Goal: Task Accomplishment & Management: Use online tool/utility

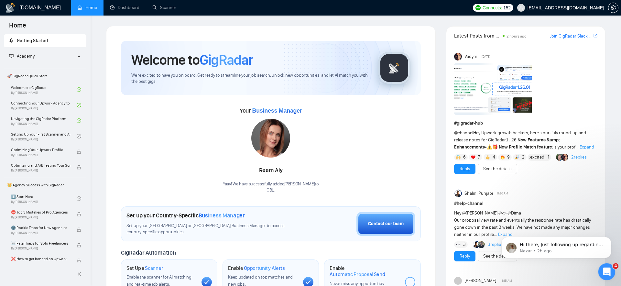
click at [607, 269] on icon "Open Intercom Messenger" at bounding box center [606, 271] width 11 height 11
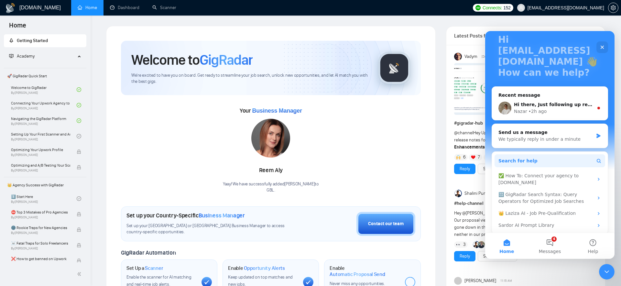
scroll to position [48, 0]
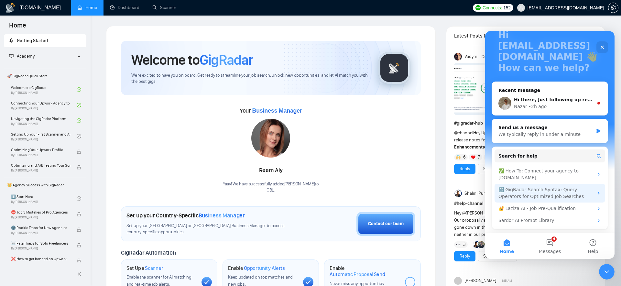
click at [540, 189] on div "🔠 GigRadar Search Syntax: Query Operators for Optimized Job Searches" at bounding box center [546, 193] width 95 height 14
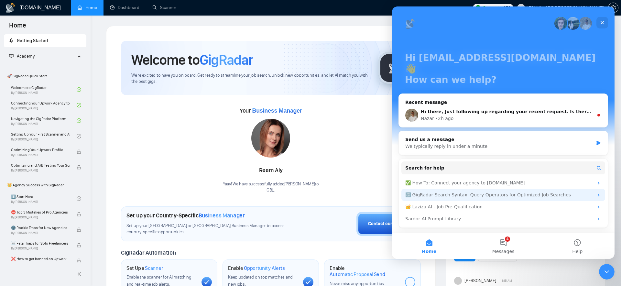
scroll to position [0, 0]
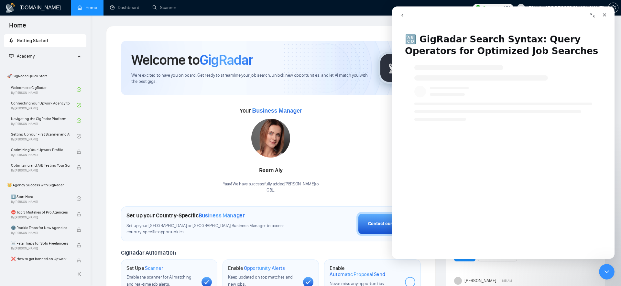
click at [606, 274] on icon "Close Intercom Messenger" at bounding box center [606, 271] width 8 height 8
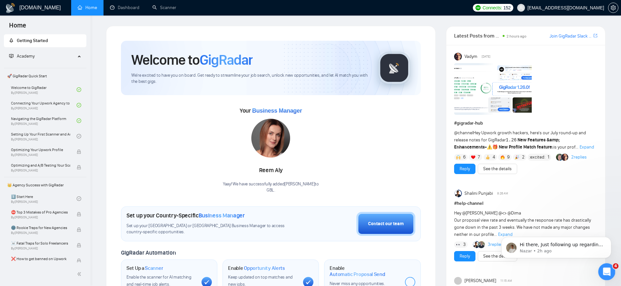
click at [606, 274] on icon "Open Intercom Messenger" at bounding box center [606, 271] width 11 height 11
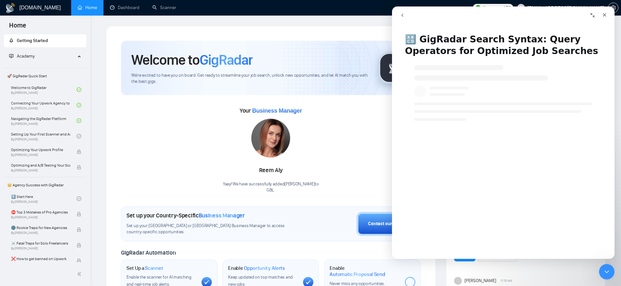
click at [432, 40] on h1 "🔠 GigRadar Search Syntax: Query Operators for Optimized Job Searches" at bounding box center [503, 42] width 223 height 31
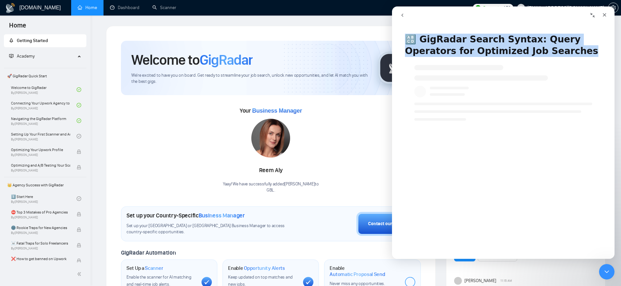
click at [432, 40] on h1 "🔠 GigRadar Search Syntax: Query Operators for Optimized Job Searches" at bounding box center [503, 42] width 223 height 31
copy h1 "🔠 GigRadar Search Syntax: Query Operators for Optimized Job Searches"
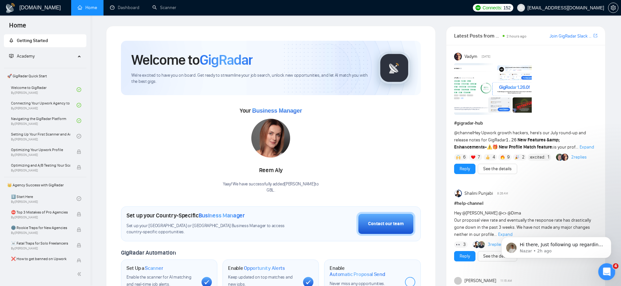
click at [613, 269] on div "Open Intercom Messenger" at bounding box center [605, 270] width 21 height 21
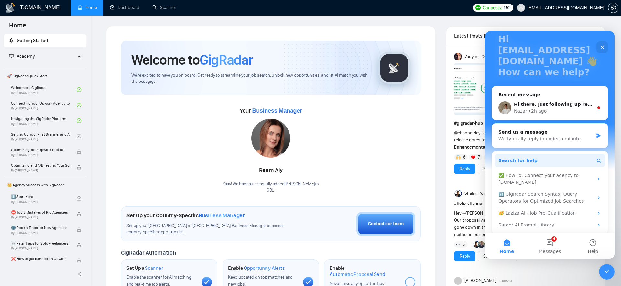
scroll to position [44, 0]
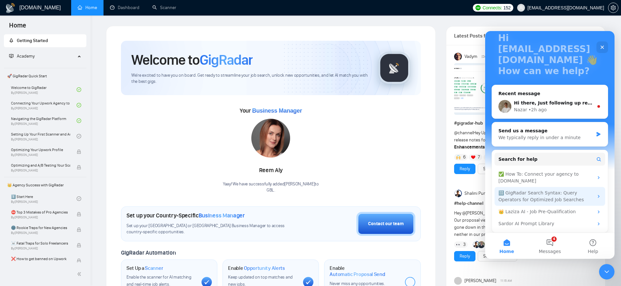
click at [541, 197] on div "🔠 GigRadar Search Syntax: Query Operators for Optimized Job Searches" at bounding box center [546, 197] width 95 height 14
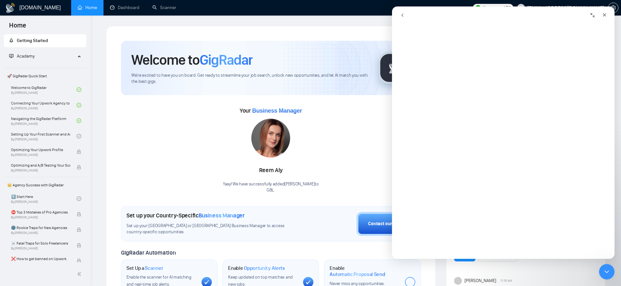
scroll to position [0, 0]
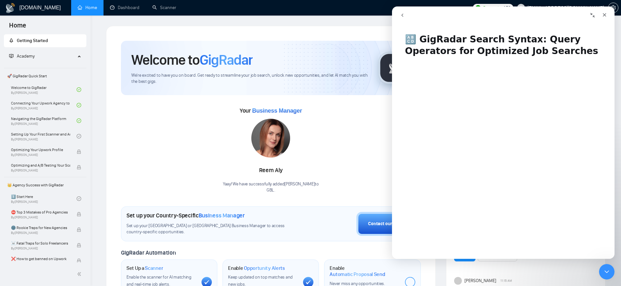
click at [528, 41] on h1 "🔠 GigRadar Search Syntax: Query Operators for Optimized Job Searches" at bounding box center [503, 42] width 223 height 31
click at [406, 37] on h1 "🔠 GigRadar Search Syntax: Query Operators for Optimized Job Searches" at bounding box center [503, 42] width 223 height 31
drag, startPoint x: 406, startPoint y: 37, endPoint x: 514, endPoint y: 46, distance: 107.7
click at [513, 46] on h1 "🔠 GigRadar Search Syntax: Query Operators for Optimized Job Searches" at bounding box center [503, 42] width 223 height 31
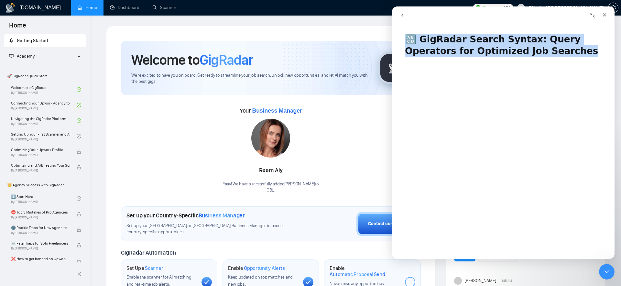
click at [514, 46] on h1 "🔠 GigRadar Search Syntax: Query Operators for Optimized Job Searches" at bounding box center [503, 42] width 223 height 31
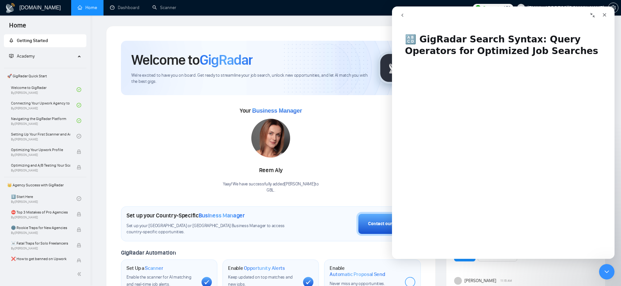
click at [403, 38] on h1 "🔠 GigRadar Search Syntax: Query Operators for Optimized Job Searches" at bounding box center [503, 42] width 223 height 31
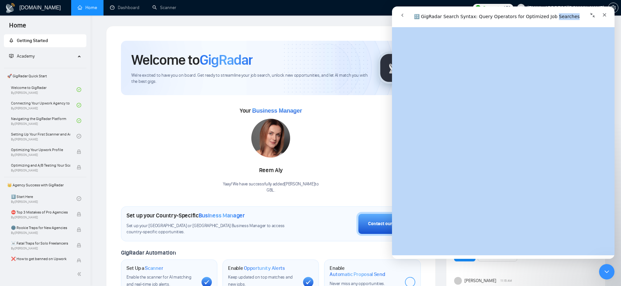
scroll to position [2320, 0]
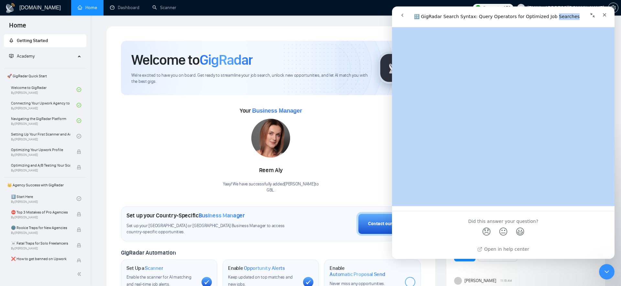
drag, startPoint x: 403, startPoint y: 38, endPoint x: 505, endPoint y: 141, distance: 145.3
click at [505, 141] on div "🔠 GigRadar Search Syntax: Query Operators for Optimized Job Searches Did this a…" at bounding box center [503, 143] width 223 height 232
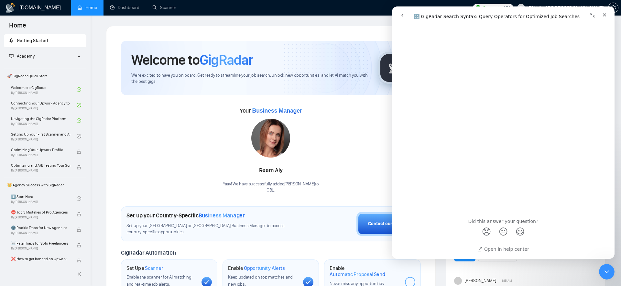
click at [556, 247] on div "Open in help center" at bounding box center [503, 251] width 223 height 16
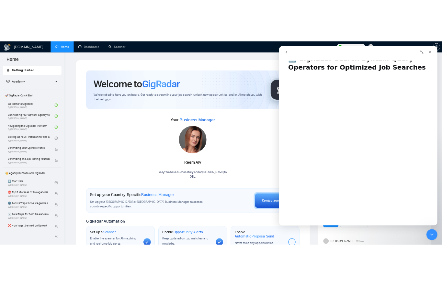
scroll to position [0, 0]
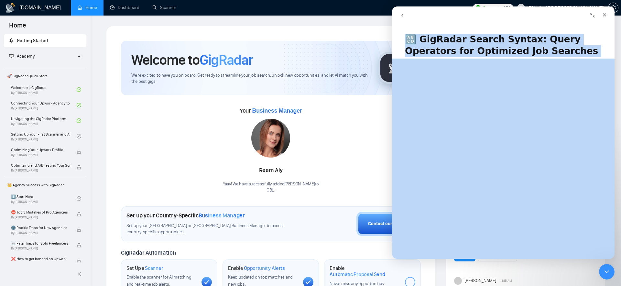
click at [438, 32] on h1 "🔠 GigRadar Search Syntax: Query Operators for Optimized Job Searches" at bounding box center [503, 42] width 223 height 31
click at [442, 44] on h1 "🔠 GigRadar Search Syntax: Query Operators for Optimized Job Searches" at bounding box center [503, 42] width 223 height 31
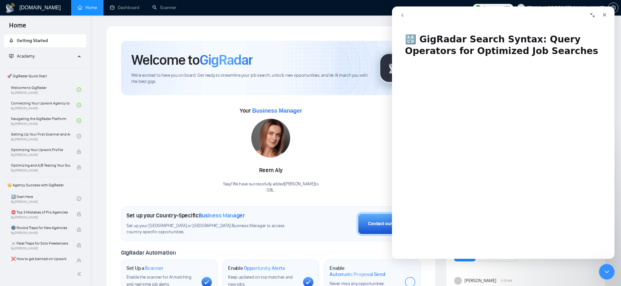
click at [481, 50] on h1 "🔠 GigRadar Search Syntax: Query Operators for Optimized Job Searches" at bounding box center [503, 42] width 223 height 31
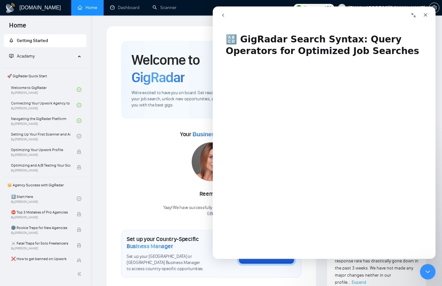
click at [168, 118] on div "Welcome to GigRadar We're excited to have you on board. Get ready to streamline…" at bounding box center [211, 80] width 180 height 78
click at [135, 10] on link "Dashboard" at bounding box center [124, 7] width 29 height 5
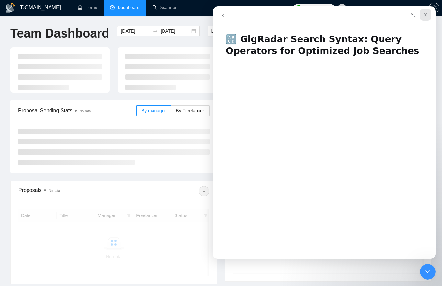
click at [429, 17] on div "Close" at bounding box center [425, 15] width 12 height 12
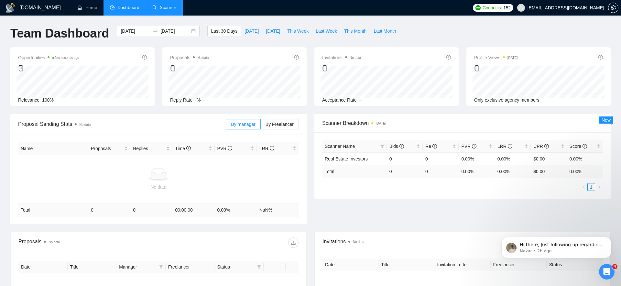
click at [163, 5] on link "Scanner" at bounding box center [164, 7] width 24 height 5
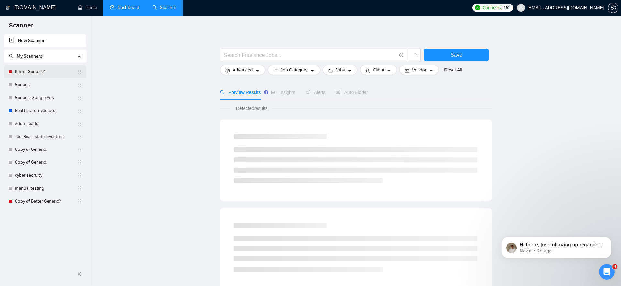
click at [28, 68] on link "Better Generic?" at bounding box center [46, 71] width 62 height 13
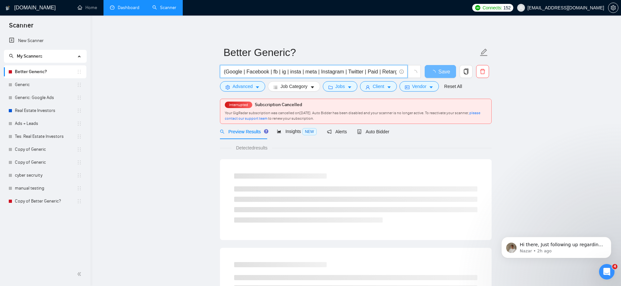
drag, startPoint x: 264, startPoint y: 72, endPoint x: 376, endPoint y: 69, distance: 111.7
click at [376, 69] on input "(Google | Facebook | fb | ig | insta | meta | Instagram | Twitter | Paid | Reta…" at bounding box center [310, 72] width 173 height 8
drag, startPoint x: 302, startPoint y: 70, endPoint x: 419, endPoint y: 72, distance: 117.1
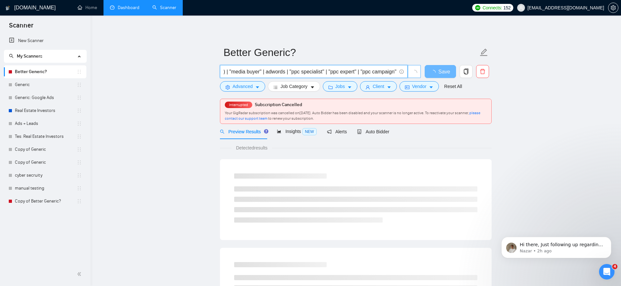
click at [419, 72] on span "(Google | Facebook | fb | ig | insta | meta | Instagram | Twitter | Paid | Reta…" at bounding box center [320, 71] width 201 height 13
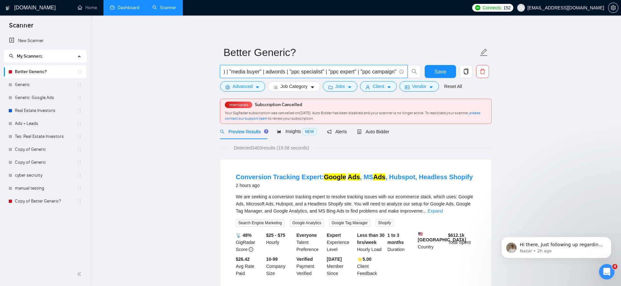
scroll to position [0, 0]
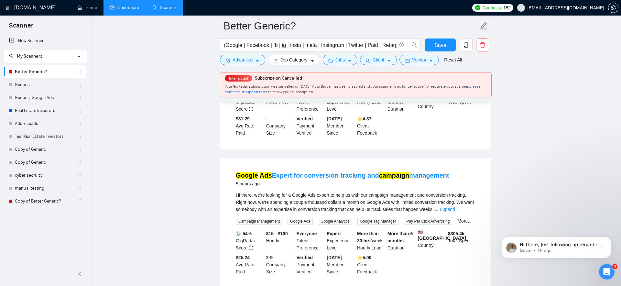
scroll to position [440, 0]
click at [254, 42] on input "(Google | Facebook | fb | ig | insta | meta | Instagram | Twitter | Paid | Reta…" at bounding box center [310, 45] width 173 height 8
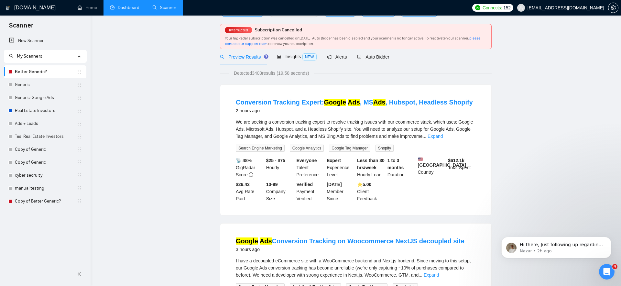
scroll to position [0, 0]
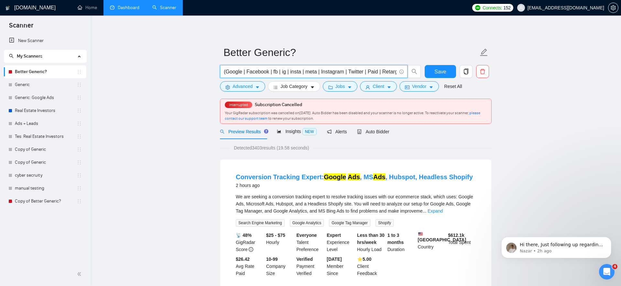
drag, startPoint x: 259, startPoint y: 72, endPoint x: 365, endPoint y: 75, distance: 106.5
click at [365, 75] on input "(Google | Facebook | fb | ig | insta | meta | Instagram | Twitter | Paid | Reta…" at bounding box center [310, 72] width 173 height 8
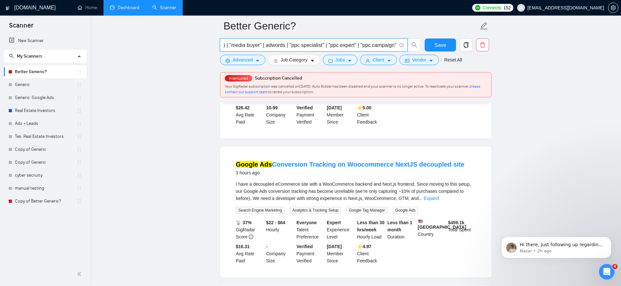
scroll to position [130, 0]
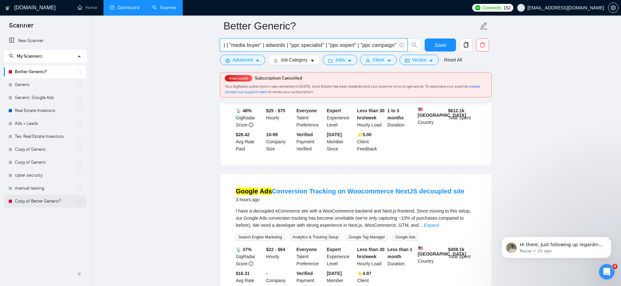
click at [60, 202] on link "Copy of Better Generic?" at bounding box center [46, 201] width 62 height 13
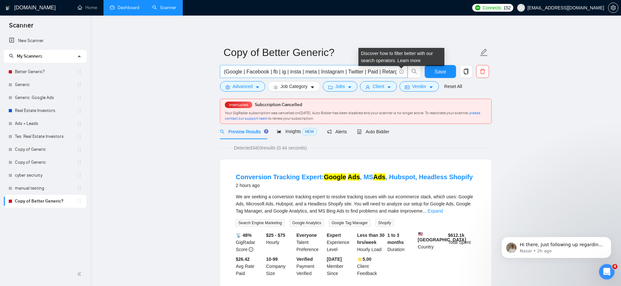
click at [402, 71] on icon "info-circle" at bounding box center [402, 72] width 4 height 4
drag, startPoint x: 389, startPoint y: 72, endPoint x: 223, endPoint y: 71, distance: 165.6
click at [223, 71] on span "(Google | Facebook | fb | ig | insta | meta | Instagram | Twitter | Paid | Reta…" at bounding box center [314, 71] width 188 height 13
click at [259, 69] on input "(Google | Facebook | fb | ig | insta | meta | Instagram | Twitter | Paid | Reta…" at bounding box center [310, 72] width 173 height 8
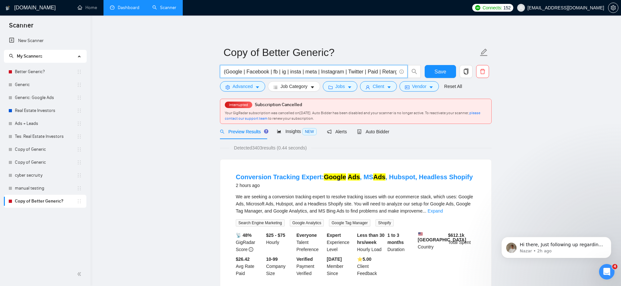
drag, startPoint x: 274, startPoint y: 72, endPoint x: 360, endPoint y: 72, distance: 86.1
click at [360, 72] on input "(Google | Facebook | fb | ig | insta | meta | Instagram | Twitter | Paid | Reta…" at bounding box center [310, 72] width 173 height 8
click at [363, 72] on input "(Google | Facebook | fb | ig | insta | meta | Instagram | Twitter | Paid | Reta…" at bounding box center [310, 72] width 173 height 8
drag, startPoint x: 594, startPoint y: 270, endPoint x: 1089, endPoint y: 492, distance: 542.2
click html "Hi there, Just following up regarding your recent request. Is there anything el…"
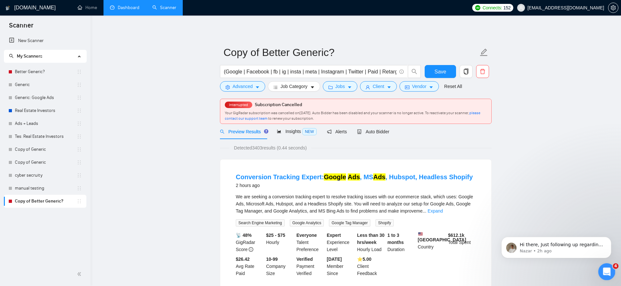
click html
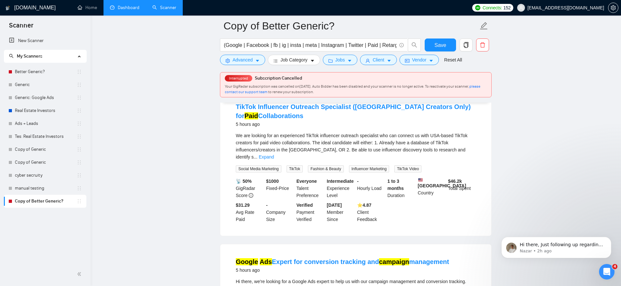
scroll to position [302, 0]
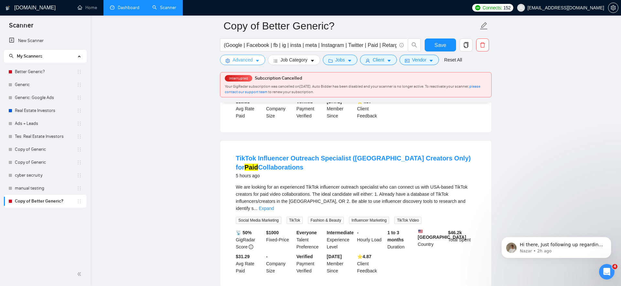
click at [235, 58] on span "Advanced" at bounding box center [243, 59] width 20 height 7
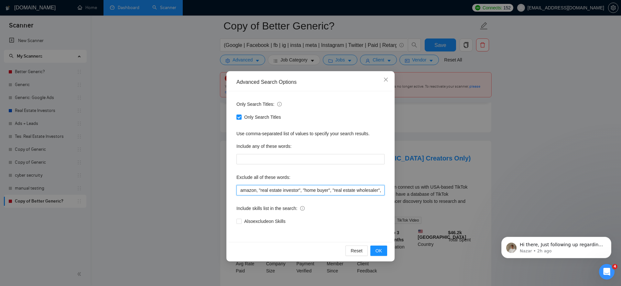
click at [294, 192] on input "amazon, "real estate investor", "home buyer", "real estate wholesaler", "real e…" at bounding box center [310, 190] width 148 height 10
click at [271, 160] on input "text" at bounding box center [310, 159] width 148 height 10
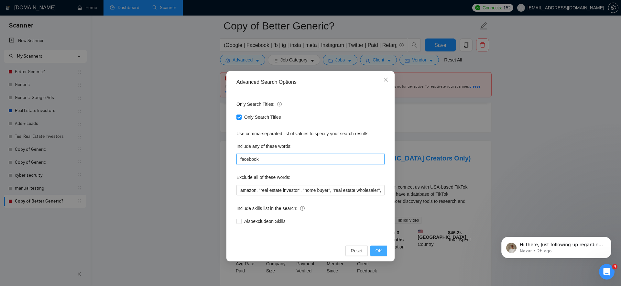
type input "facebook"
click at [380, 250] on span "OK" at bounding box center [379, 250] width 6 height 7
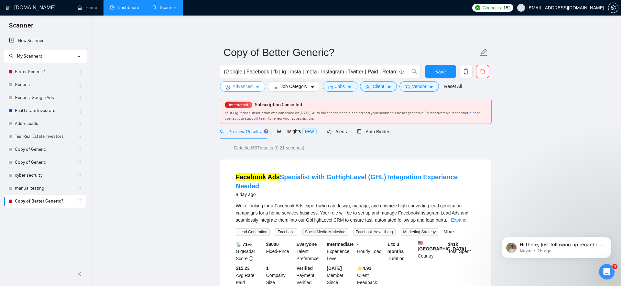
click at [253, 89] on button "Advanced" at bounding box center [242, 86] width 45 height 10
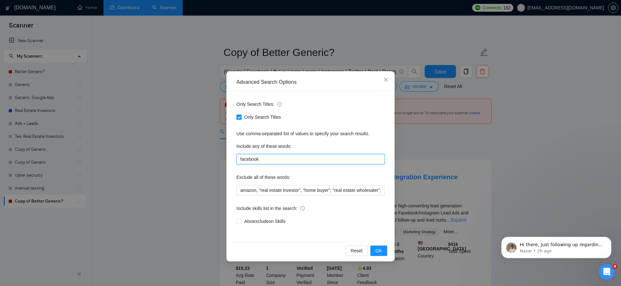
click at [286, 156] on input "facebook" at bounding box center [310, 159] width 148 height 10
click at [379, 256] on div "Reset OK" at bounding box center [311, 250] width 164 height 17
click at [381, 251] on span "OK" at bounding box center [379, 250] width 6 height 7
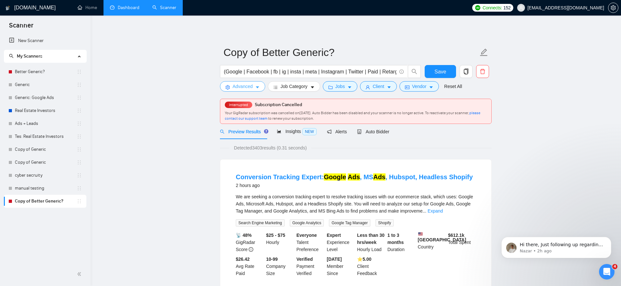
click at [244, 88] on span "Advanced" at bounding box center [243, 86] width 20 height 7
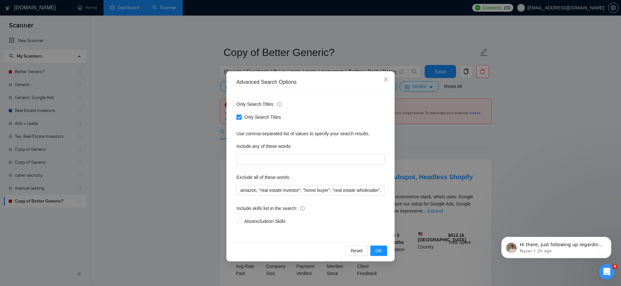
click at [254, 114] on span "Only Search Titles" at bounding box center [263, 117] width 42 height 7
click at [241, 115] on input "Only Search Titles" at bounding box center [238, 117] width 5 height 5
click at [254, 117] on span "Only Search Titles" at bounding box center [263, 117] width 42 height 7
click at [241, 117] on input "Only Search Titles" at bounding box center [238, 117] width 5 height 5
click at [254, 117] on span "Only Search Titles" at bounding box center [263, 117] width 42 height 7
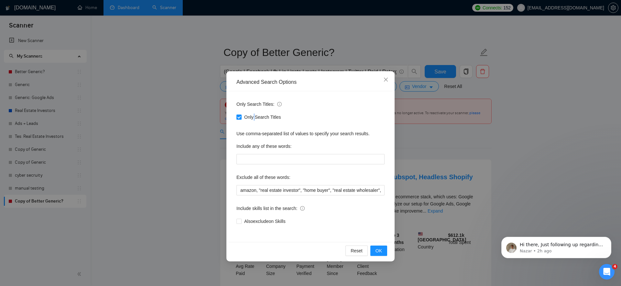
click at [241, 117] on input "Only Search Titles" at bounding box center [238, 117] width 5 height 5
checkbox input "false"
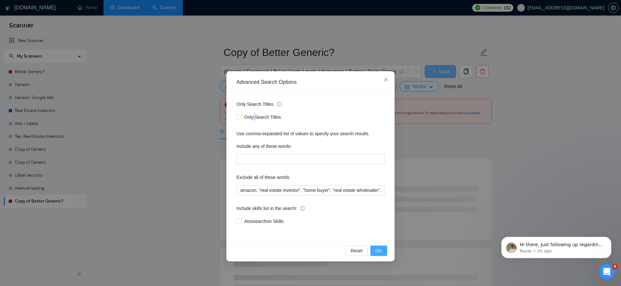
click at [381, 250] on span "OK" at bounding box center [379, 250] width 6 height 7
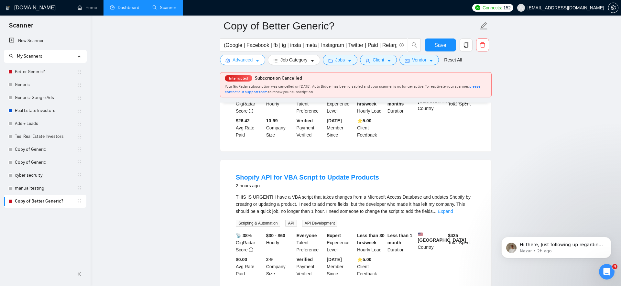
scroll to position [153, 0]
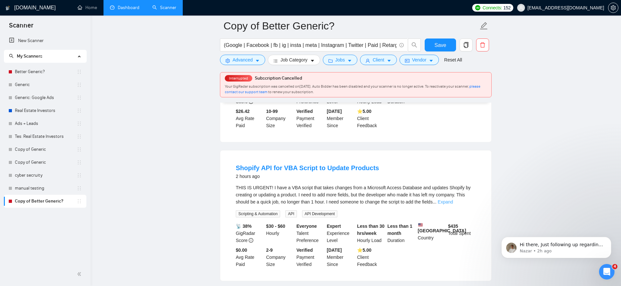
click at [453, 204] on link "Expand" at bounding box center [445, 201] width 15 height 5
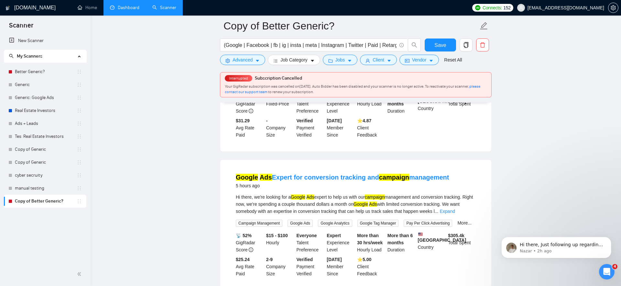
scroll to position [907, 0]
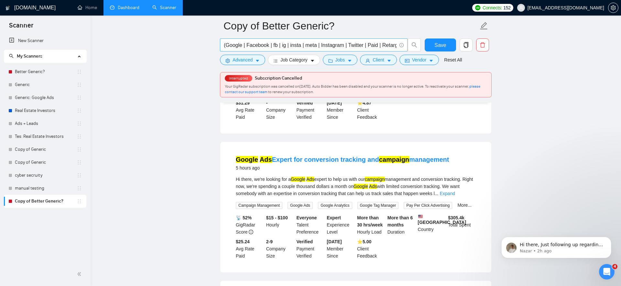
click at [347, 47] on input "(Google | Facebook | fb | ig | insta | meta | Instagram | Twitter | Paid | Reta…" at bounding box center [310, 45] width 173 height 8
type input "(Google | Facebook | fb | ig | insta | meta | Instagram | Twitter | Paid | Reta…"
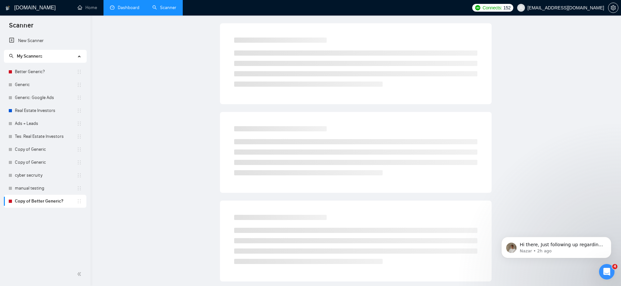
scroll to position [0, 0]
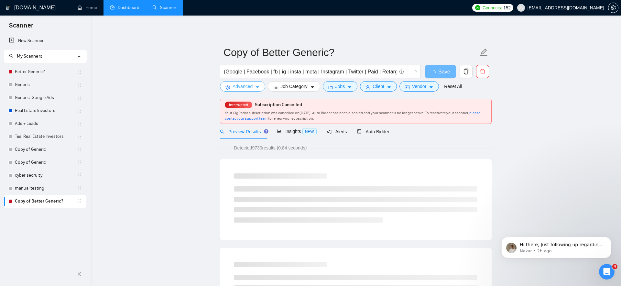
click at [239, 85] on span "Advanced" at bounding box center [243, 86] width 20 height 7
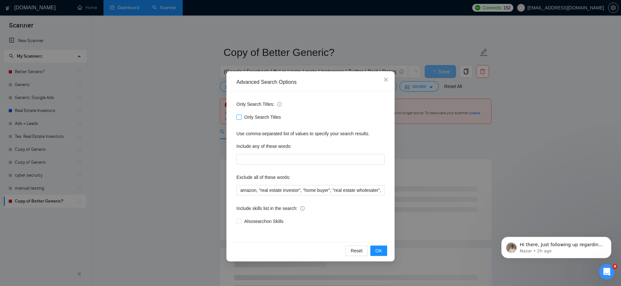
click at [249, 117] on span "Only Search Titles" at bounding box center [263, 117] width 42 height 7
click at [241, 117] on input "Only Search Titles" at bounding box center [238, 117] width 5 height 5
checkbox input "true"
click at [381, 252] on span "OK" at bounding box center [379, 250] width 6 height 7
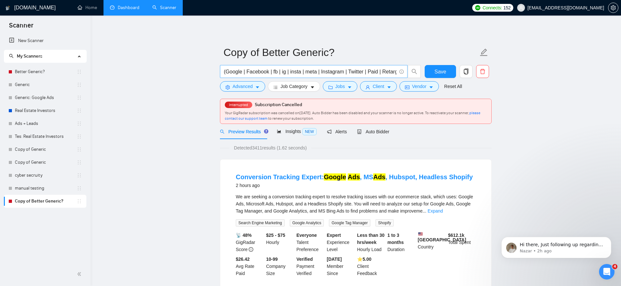
click at [369, 72] on input "(Google | Facebook | fb | ig | insta | meta | Instagram | Twitter | Paid | Reta…" at bounding box center [310, 72] width 173 height 8
click at [338, 79] on div "(Google | Facebook | fb | ig | insta | meta | Instagram | Twitter | Paid | Reta…" at bounding box center [321, 73] width 204 height 16
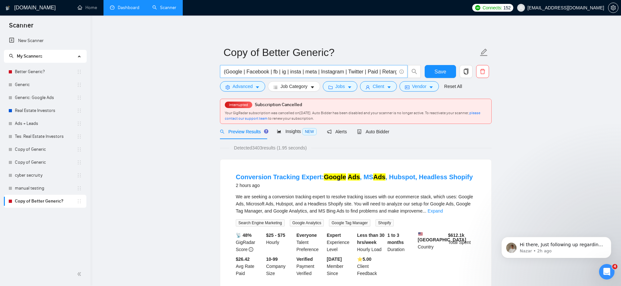
click at [341, 74] on input "(Google | Facebook | fb | ig | insta | meta | Instagram | Twitter | Paid | Reta…" at bounding box center [310, 72] width 173 height 8
drag, startPoint x: 324, startPoint y: 65, endPoint x: 353, endPoint y: 20, distance: 53.1
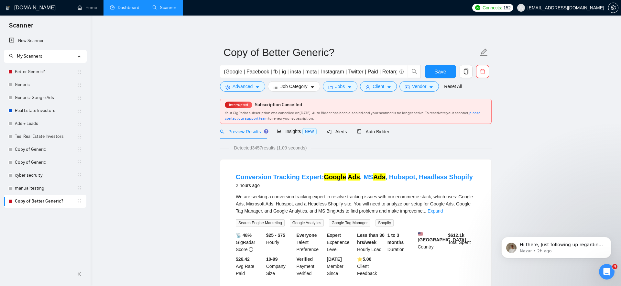
click at [324, 65] on span "(Google | Facebook | fb | ig | insta | meta | Instagram | Twitter | Paid | Reta…" at bounding box center [314, 71] width 188 height 13
click at [340, 73] on input "(Google | Facebook | fb | ig | insta | meta | Instagram | Twitter | Paid | Reta…" at bounding box center [310, 72] width 173 height 8
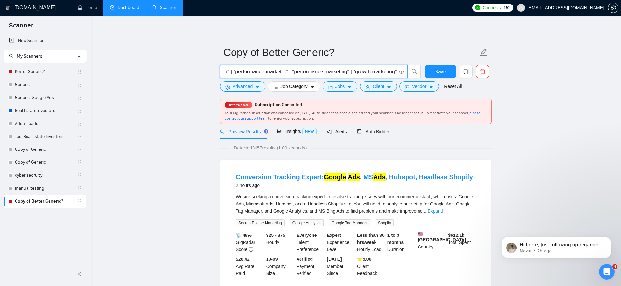
scroll to position [0, 0]
click at [316, 73] on input "(Google | Facebook | fb | ig | insta | meta | Instagram | Twitter | Paid | Reta…" at bounding box center [310, 72] width 173 height 8
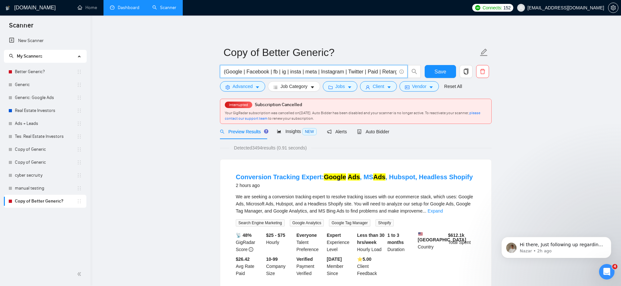
click at [354, 71] on input "(Google | Facebook | fb | ig | insta | meta | Instagram | Twitter | Paid | Reta…" at bounding box center [310, 72] width 173 height 8
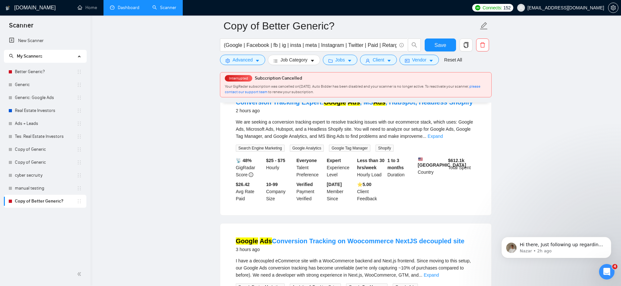
scroll to position [0, 0]
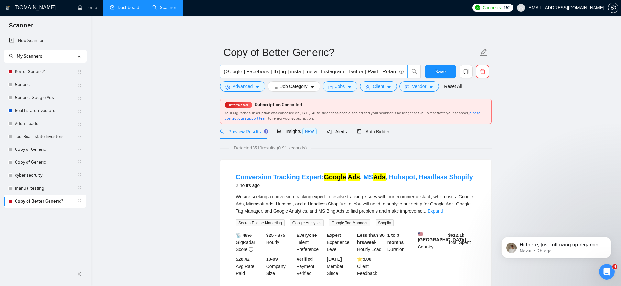
click at [343, 74] on input "(Google | Facebook | fb | ig | insta | meta | Instagram | Twitter | Paid | Reta…" at bounding box center [310, 72] width 173 height 8
click at [435, 70] on span "Save" at bounding box center [440, 72] width 12 height 8
click at [336, 71] on input "(Google | Facebook | fb | ig | insta | meta | Instagram | Twitter | Paid | Reta…" at bounding box center [310, 72] width 173 height 8
click at [380, 72] on input "(Google | Facebook | fb | ig | insta | meta | Instagram | Twitter | Paid | Reta…" at bounding box center [310, 72] width 173 height 8
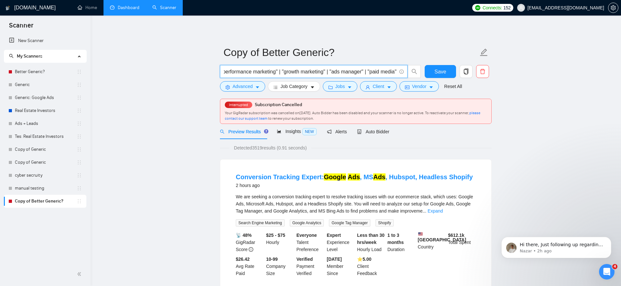
click at [364, 74] on input "(Google | Facebook | fb | ig | insta | meta | Instagram | Twitter | Paid | Reta…" at bounding box center [310, 72] width 173 height 8
click at [382, 71] on input "(Google | Facebook | fb | ig | insta | meta | Instagram | Twitter | Paid | Reta…" at bounding box center [310, 72] width 173 height 8
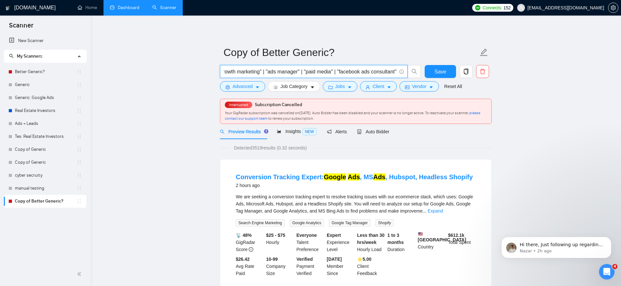
click at [354, 71] on input "(Google | Facebook | fb | ig | insta | meta | Instagram | Twitter | Paid | Reta…" at bounding box center [310, 72] width 173 height 8
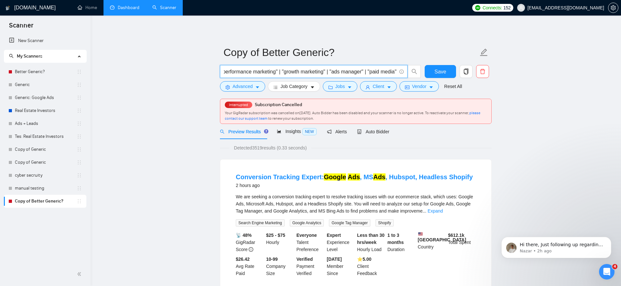
scroll to position [0, 0]
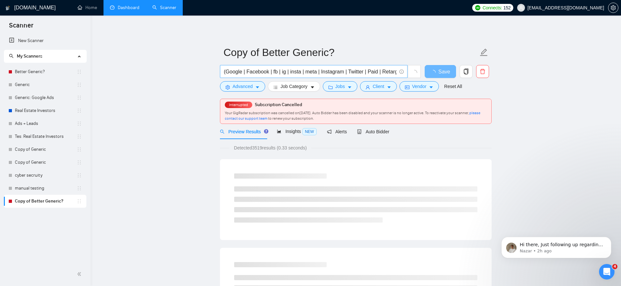
click at [310, 71] on input "(Google | Facebook | fb | ig | insta | meta | Instagram | Twitter | Paid | Reta…" at bounding box center [310, 72] width 173 height 8
type input "(Google | Facebook | fb | ig | insta | meta | Instagram | Twitter | Paid | Reta…"
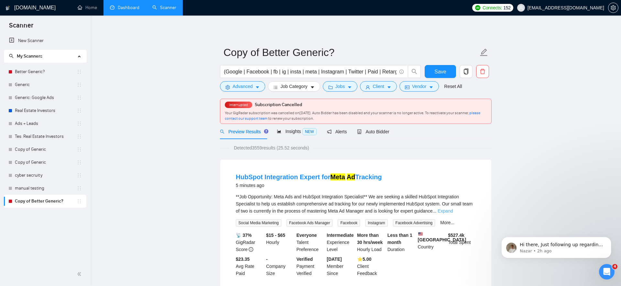
click at [453, 210] on link "Expand" at bounding box center [445, 210] width 15 height 5
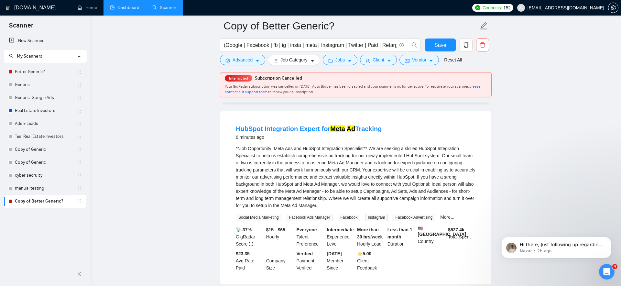
scroll to position [58, 0]
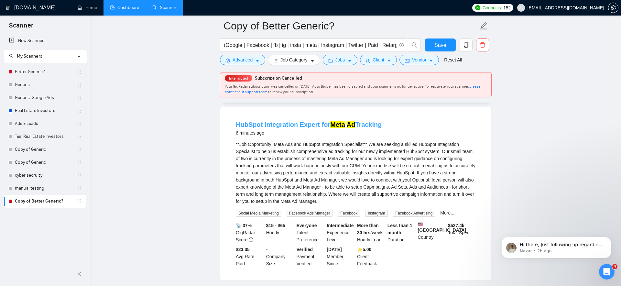
click at [306, 125] on link "HubSpot Integration Expert for Meta Ad Tracking" at bounding box center [309, 124] width 146 height 7
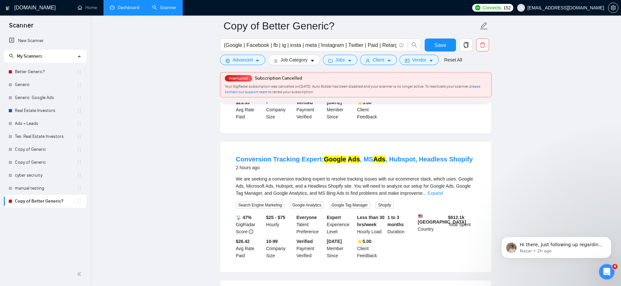
scroll to position [209, 0]
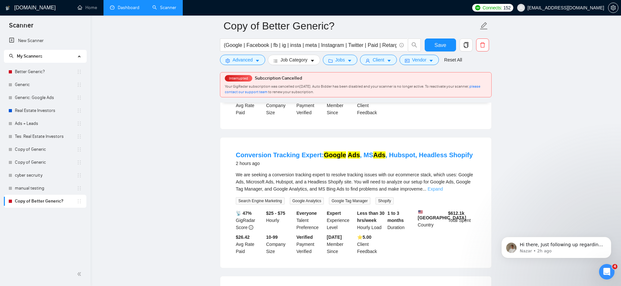
click at [443, 192] on link "Expand" at bounding box center [435, 188] width 15 height 5
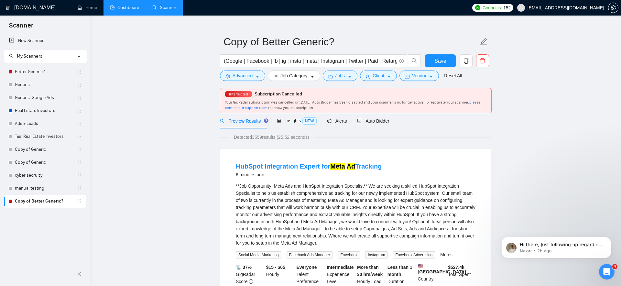
scroll to position [0, 0]
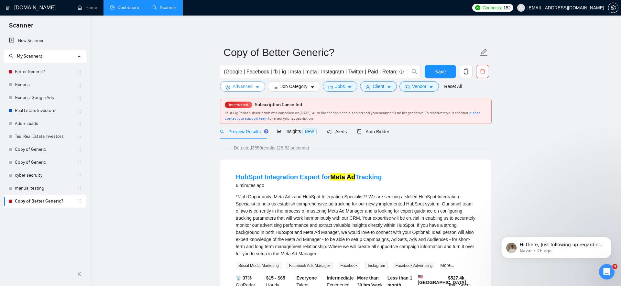
click at [253, 87] on span "Advanced" at bounding box center [243, 86] width 20 height 7
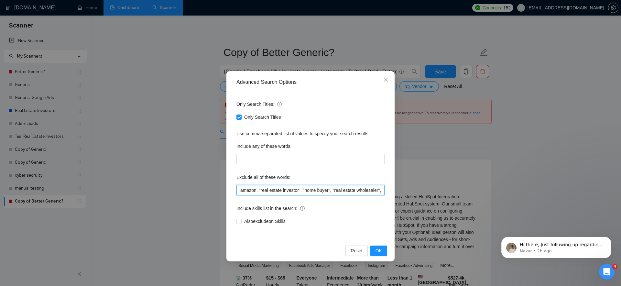
click at [285, 193] on input "amazon, "real estate investor", "home buyer", "real estate wholesaler", "real e…" at bounding box center [310, 190] width 148 height 10
click at [292, 187] on input "amazon, "real estate investor", "home buyer", "real estate wholesaler", "real e…" at bounding box center [310, 190] width 148 height 10
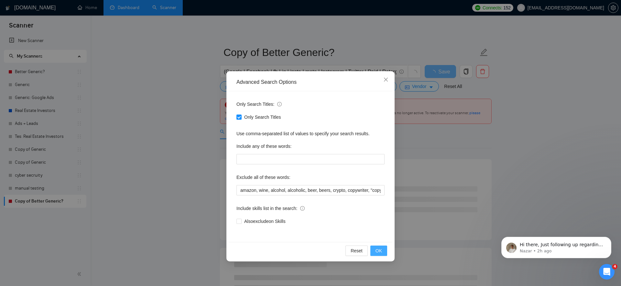
click at [374, 252] on button "OK" at bounding box center [378, 251] width 17 height 10
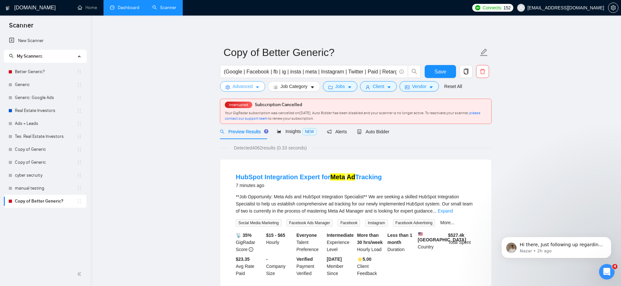
click at [248, 83] on span "Advanced" at bounding box center [243, 86] width 20 height 7
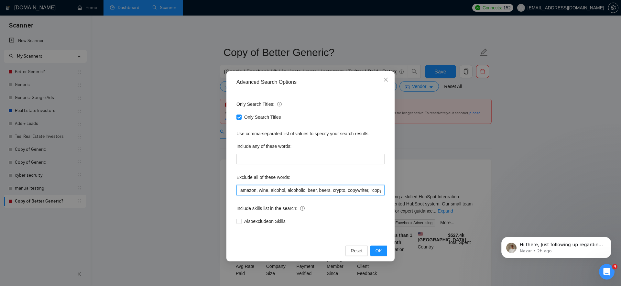
drag, startPoint x: 286, startPoint y: 192, endPoint x: 219, endPoint y: 190, distance: 67.3
click at [219, 190] on div "Advanced Search Options Only Search Titles: Only Search Titles Use comma-separa…" at bounding box center [310, 143] width 621 height 286
click at [248, 191] on input "amazon, wine, alcohol, alcoholic, beer, beers, crypto, copywriter, "copy writer…" at bounding box center [310, 190] width 148 height 10
click at [241, 190] on input "amazon, wine, alcohol, alcoholic, beer, beers, crypto, copywriter, "copy writer…" at bounding box center [310, 190] width 148 height 10
click at [180, 179] on div "Advanced Search Options Only Search Titles: Only Search Titles Use comma-separa…" at bounding box center [310, 143] width 621 height 286
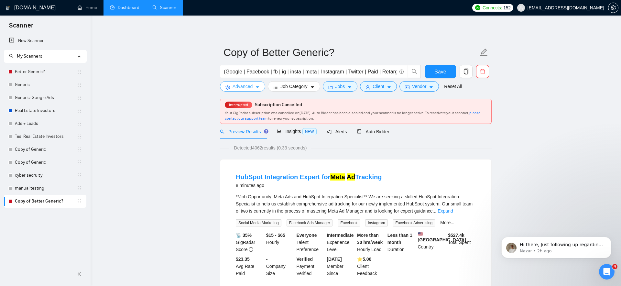
click at [256, 89] on icon "caret-down" at bounding box center [257, 87] width 5 height 5
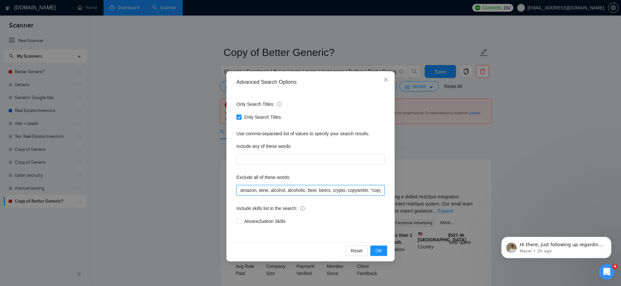
click at [239, 190] on input "amazon, wine, alcohol, alcoholic, beer, beers, crypto, copywriter, "copy writer…" at bounding box center [310, 190] width 148 height 10
click at [374, 248] on button "OK" at bounding box center [378, 251] width 17 height 10
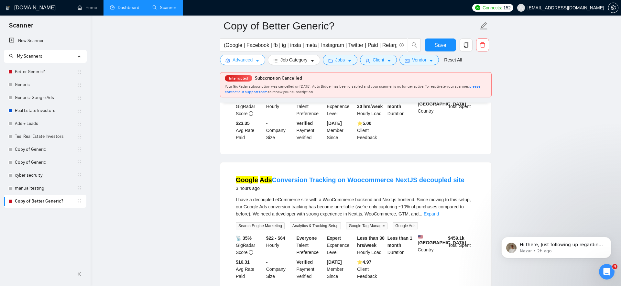
scroll to position [147, 0]
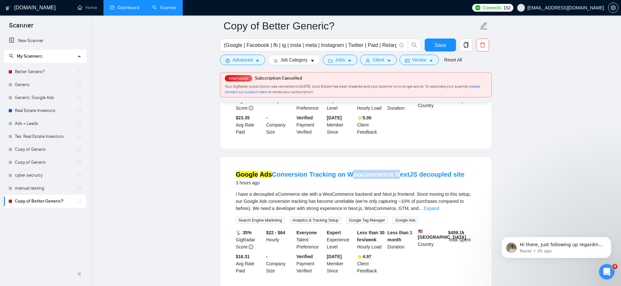
copy link "Woocommerce"
drag, startPoint x: 390, startPoint y: 183, endPoint x: 500, endPoint y: 166, distance: 110.7
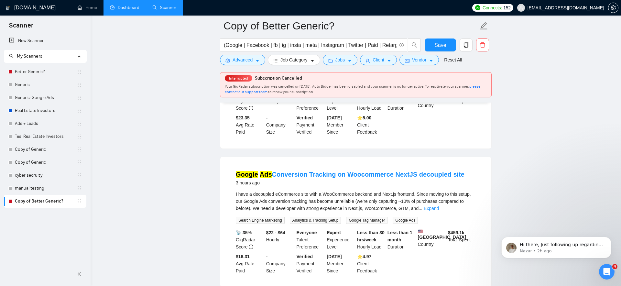
scroll to position [0, 0]
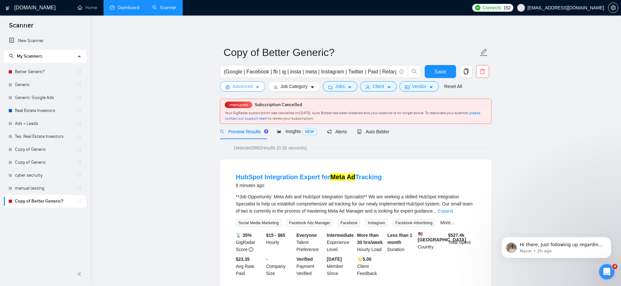
click at [253, 90] on button "Advanced" at bounding box center [242, 86] width 45 height 10
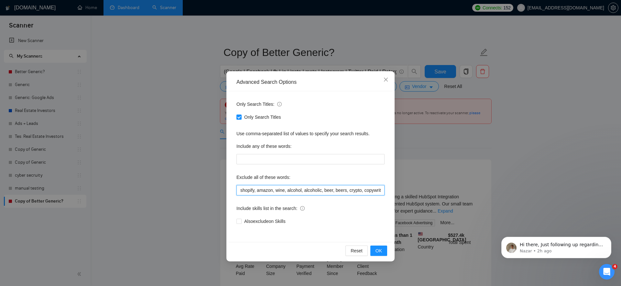
click at [242, 190] on input "shopify, amazon, wine, alcohol, alcoholic, beer, beers, crypto, copywriter, "co…" at bounding box center [310, 190] width 148 height 10
paste input "Woocommerce"
type input "Woocommerce, shopify, amazon, wine, alcohol, alcoholic, beer, beers, crypto, co…"
click at [378, 253] on span "OK" at bounding box center [379, 250] width 6 height 7
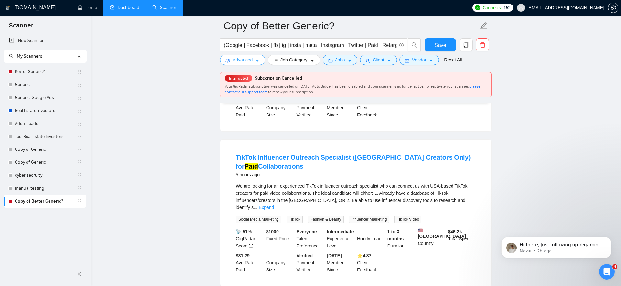
scroll to position [169, 0]
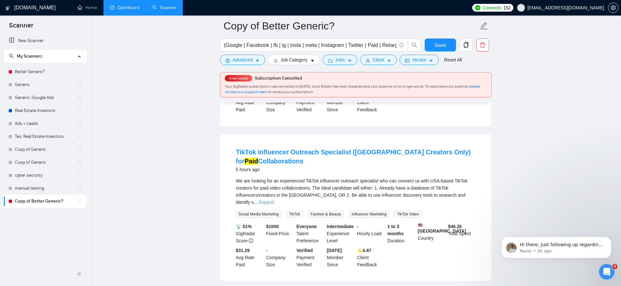
click at [274, 200] on link "Expand" at bounding box center [266, 202] width 15 height 5
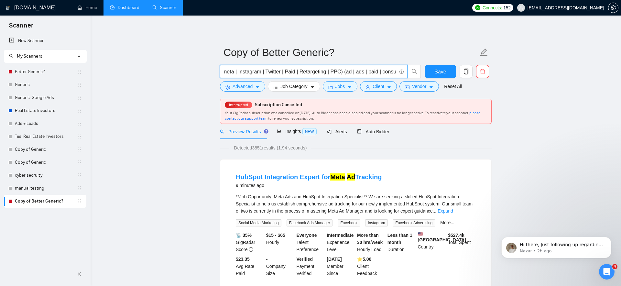
scroll to position [0, 99]
drag, startPoint x: 343, startPoint y: 73, endPoint x: 384, endPoint y: 72, distance: 41.4
click at [384, 72] on input "(Google | Facebook | fb | ig | insta | meta | Instagram | Twitter | Paid | Reta…" at bounding box center [310, 72] width 173 height 8
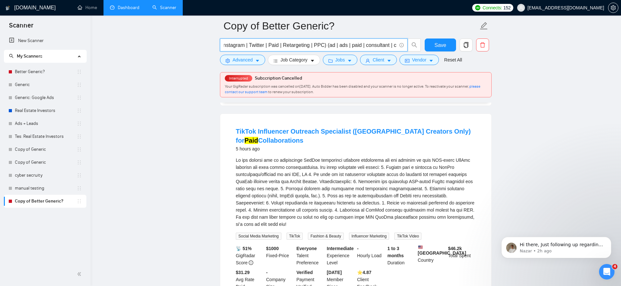
scroll to position [0, 0]
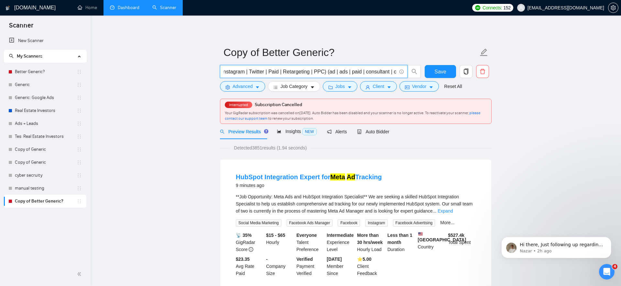
click at [327, 73] on input "(Google | Facebook | fb | ig | insta | meta | Instagram | Twitter | Paid | Reta…" at bounding box center [310, 72] width 173 height 8
drag, startPoint x: 338, startPoint y: 72, endPoint x: 376, endPoint y: 74, distance: 38.2
click at [376, 74] on input "(Google | Facebook | fb | ig | insta | meta | Instagram | Twitter | Paid | Reta…" at bounding box center [310, 72] width 173 height 8
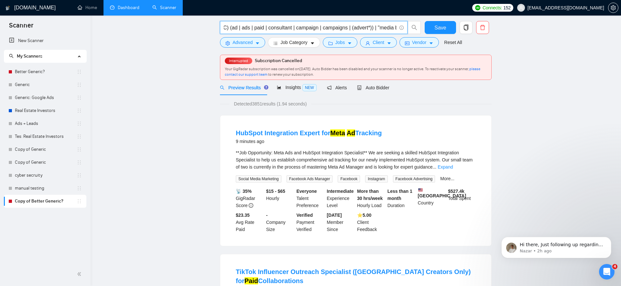
scroll to position [0, 0]
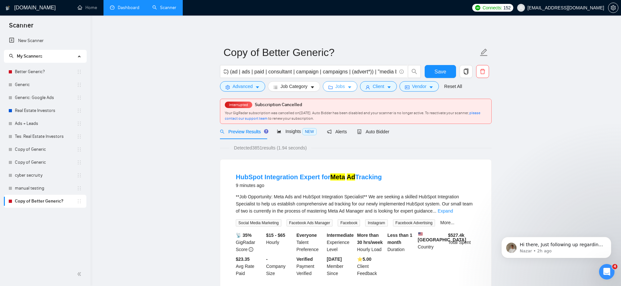
click at [345, 84] on span "Jobs" at bounding box center [340, 86] width 10 height 7
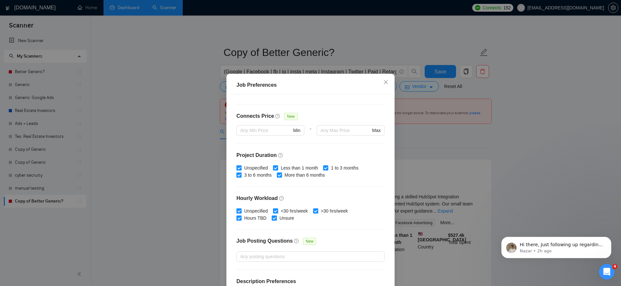
scroll to position [165, 0]
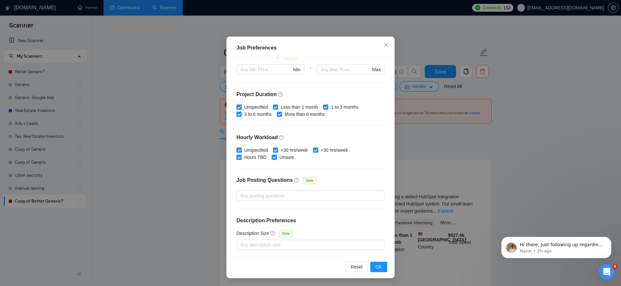
click at [445, 177] on div "Job Preferences Budget Project Type All Fixed Price Hourly Rate Fixed Price Bud…" at bounding box center [310, 143] width 621 height 286
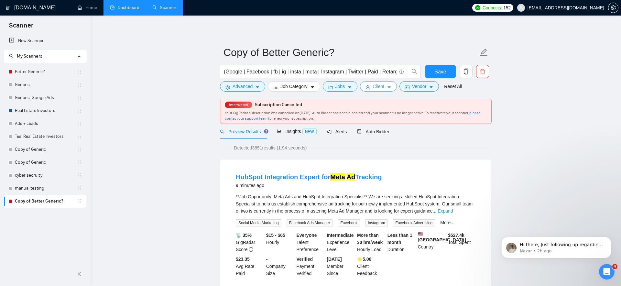
click at [384, 85] on span "Client" at bounding box center [379, 86] width 12 height 7
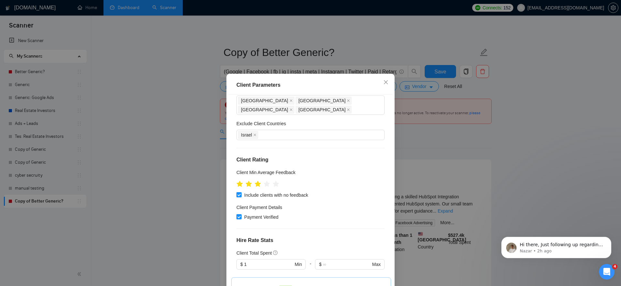
scroll to position [0, 0]
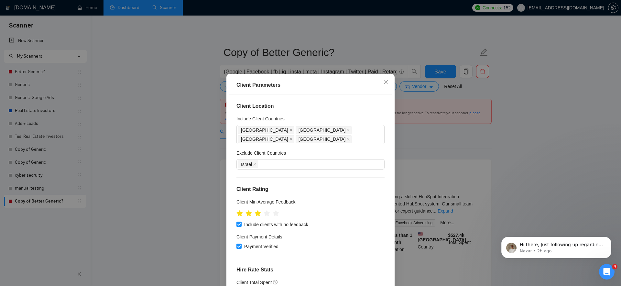
click at [430, 159] on div "Client Parameters Client Location Include Client Countries United States Canada…" at bounding box center [310, 143] width 621 height 286
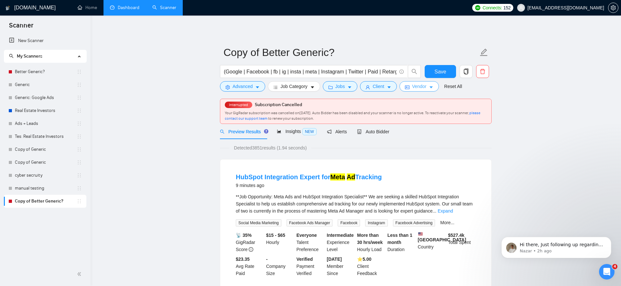
click at [431, 90] on button "Vendor" at bounding box center [419, 86] width 39 height 10
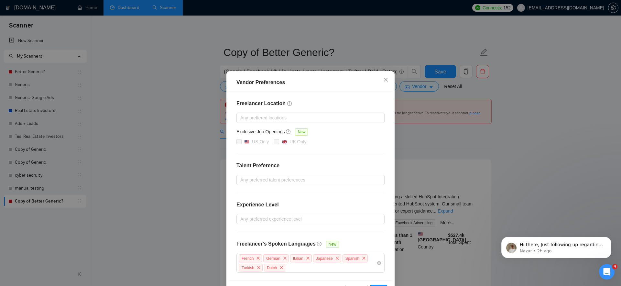
scroll to position [23, 0]
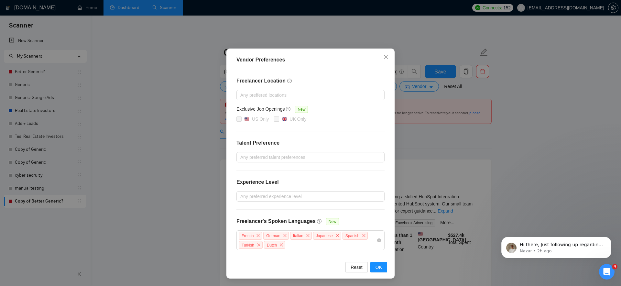
click at [423, 158] on div "Vendor Preferences Freelancer Location Any preffered locations Exclusive Job Op…" at bounding box center [310, 143] width 621 height 286
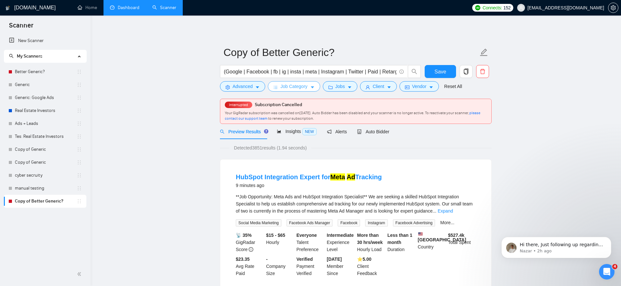
scroll to position [0, 0]
click at [251, 83] on span "Advanced" at bounding box center [243, 86] width 20 height 7
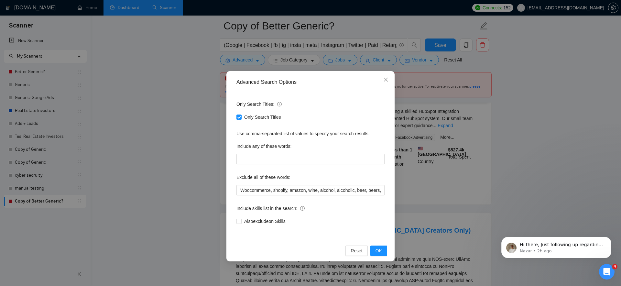
scroll to position [94, 0]
click at [424, 157] on div "Advanced Search Options Only Search Titles: Only Search Titles Use comma-separa…" at bounding box center [310, 143] width 621 height 286
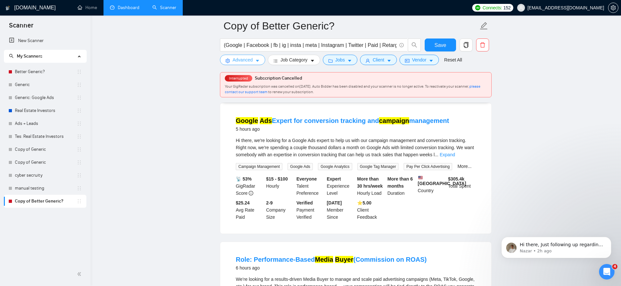
scroll to position [391, 0]
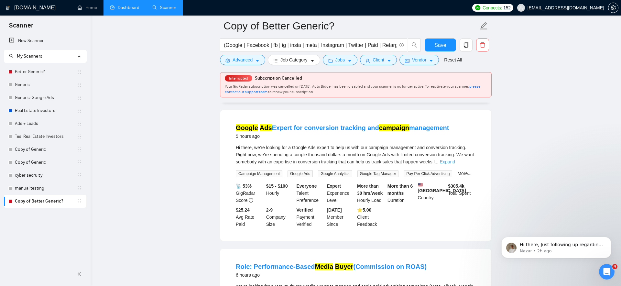
click at [455, 164] on link "Expand" at bounding box center [447, 161] width 15 height 5
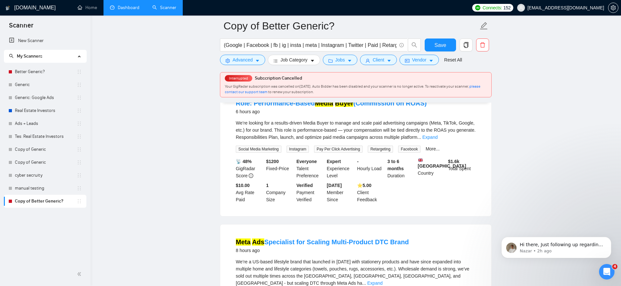
scroll to position [569, 0]
click at [438, 139] on link "Expand" at bounding box center [430, 136] width 15 height 5
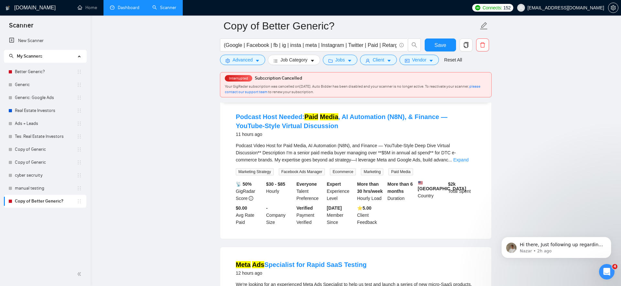
scroll to position [1073, 0]
click at [468, 163] on link "Expand" at bounding box center [460, 160] width 15 height 5
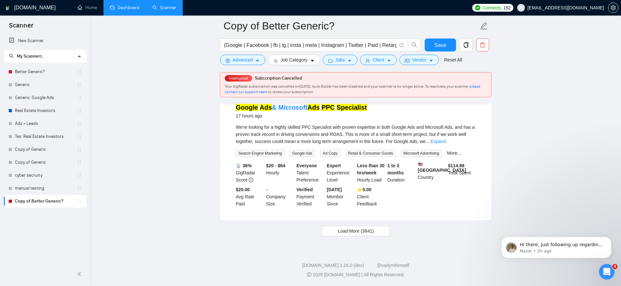
scroll to position [1700, 0]
click at [381, 235] on button "Load More (3841)" at bounding box center [356, 231] width 68 height 10
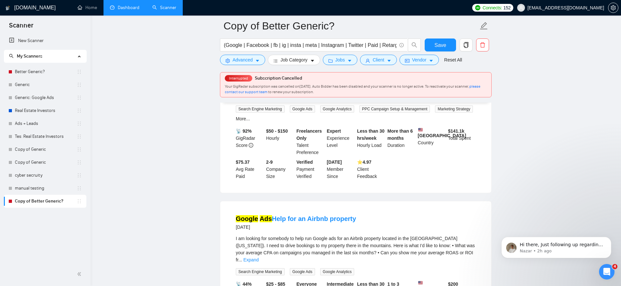
scroll to position [2878, 0]
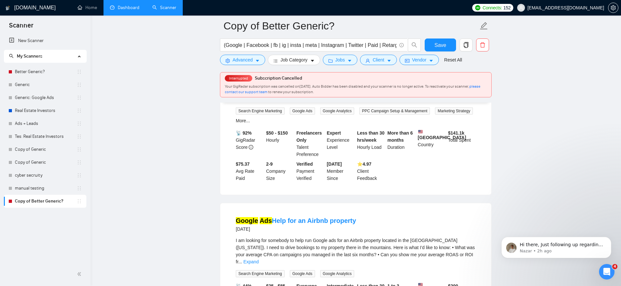
click at [434, 102] on link "Expand" at bounding box center [426, 98] width 15 height 5
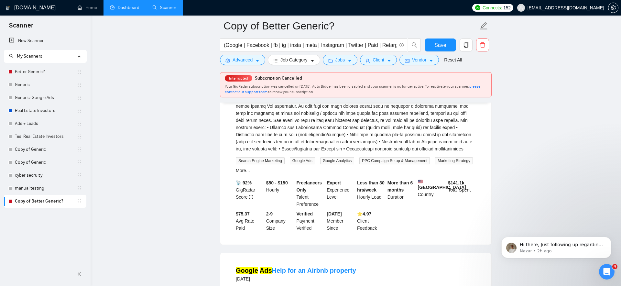
click at [264, 148] on div "Our firm is www.bradleyclark.com. We are a 9 person financial advisory firm and…" at bounding box center [356, 116] width 240 height 71
drag, startPoint x: 264, startPoint y: 148, endPoint x: 303, endPoint y: 148, distance: 39.1
click at [303, 148] on div "Our firm is www.bradleyclark.com. We are a 9 person financial advisory firm and…" at bounding box center [356, 116] width 240 height 71
copy div "www.bradleyclark.com"
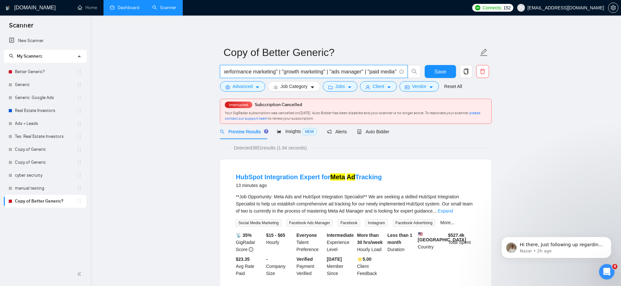
scroll to position [0, 603]
drag, startPoint x: 319, startPoint y: 71, endPoint x: 390, endPoint y: 72, distance: 71.8
click at [390, 72] on input "(Google | Facebook | fb | ig | insta | meta | Instagram | Twitter | Paid | Reta…" at bounding box center [310, 72] width 173 height 8
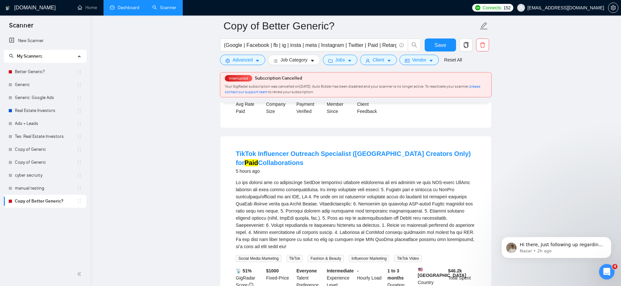
scroll to position [169, 0]
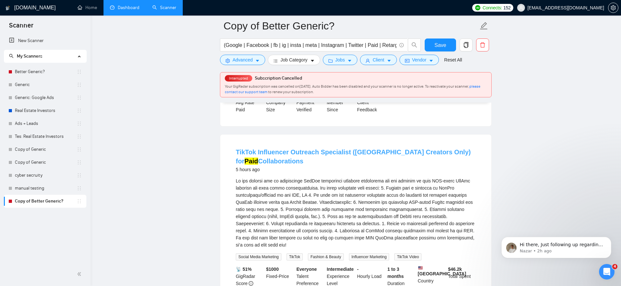
click at [258, 162] on link "TikTok Influencer Outreach Specialist (USA Creators Only) for Paid Collaboratio…" at bounding box center [353, 156] width 235 height 16
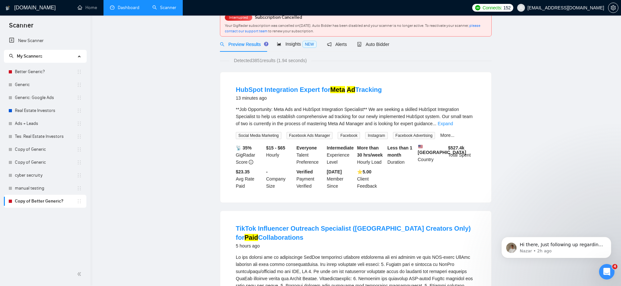
scroll to position [0, 0]
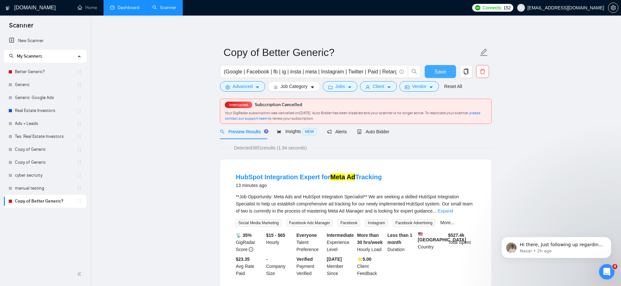
click at [432, 72] on button "Save" at bounding box center [440, 71] width 31 height 13
click at [352, 85] on icon "caret-down" at bounding box center [349, 87] width 5 height 5
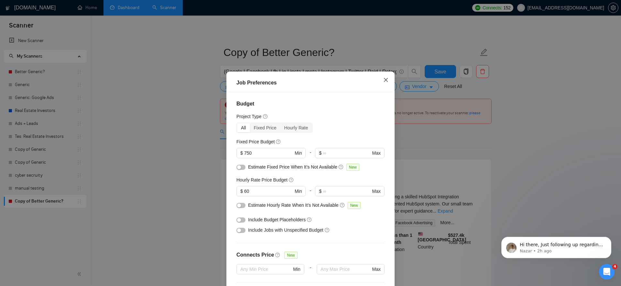
click at [384, 86] on span "Close" at bounding box center [385, 79] width 17 height 17
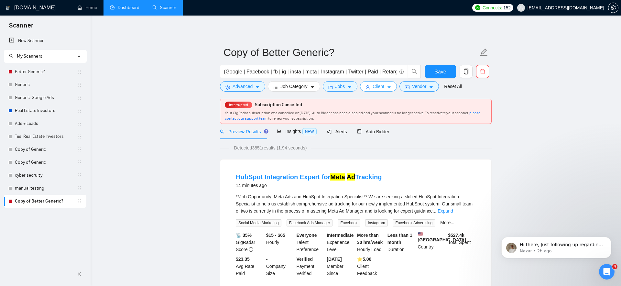
click at [384, 84] on span "Client" at bounding box center [379, 86] width 12 height 7
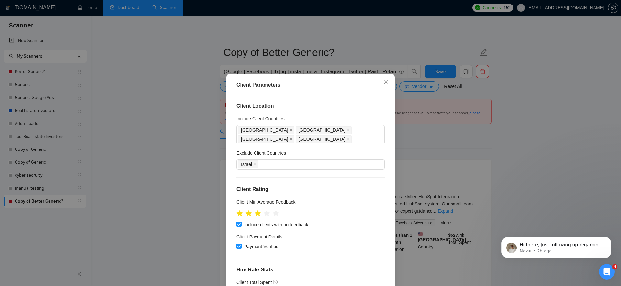
click at [416, 119] on div "Client Parameters Client Location Include Client Countries United States Canada…" at bounding box center [310, 143] width 621 height 286
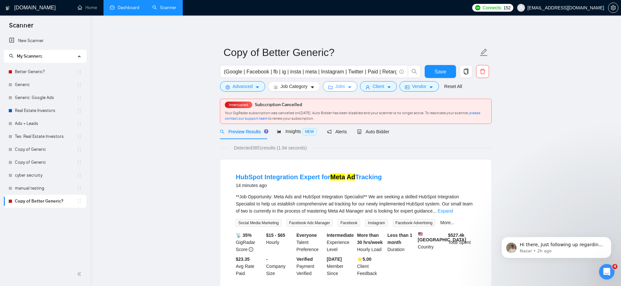
click at [338, 88] on span "Jobs" at bounding box center [340, 86] width 10 height 7
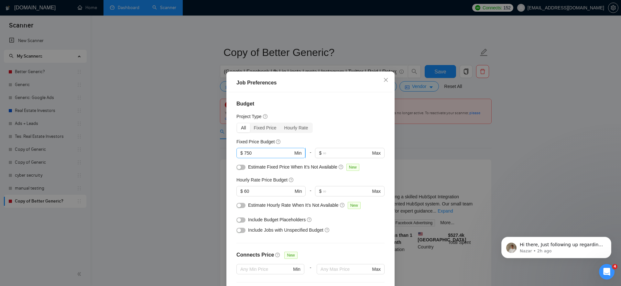
click at [270, 154] on input "750" at bounding box center [268, 152] width 49 height 7
click at [261, 192] on input "60" at bounding box center [268, 191] width 49 height 7
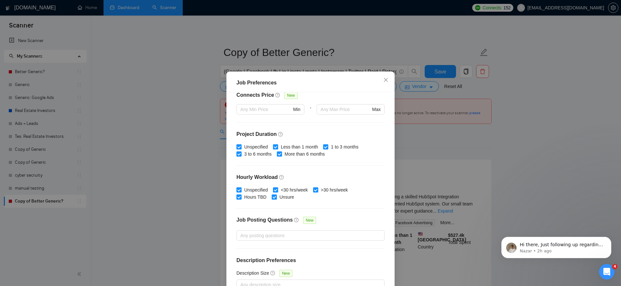
scroll to position [165, 0]
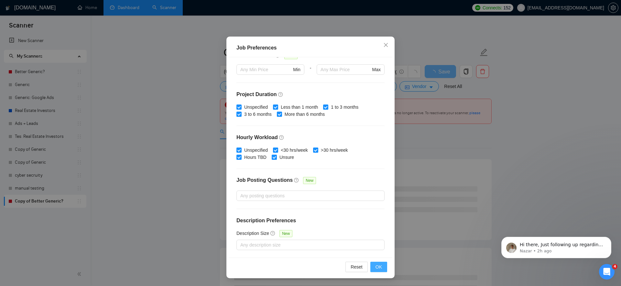
click at [380, 268] on span "OK" at bounding box center [379, 266] width 6 height 7
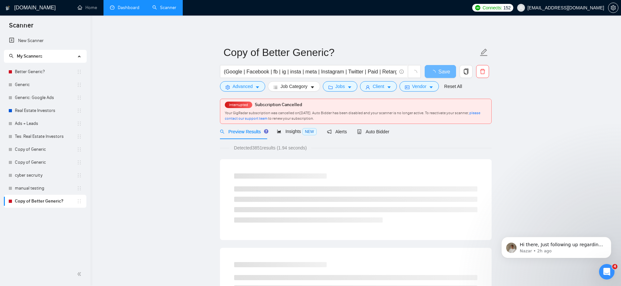
scroll to position [2, 0]
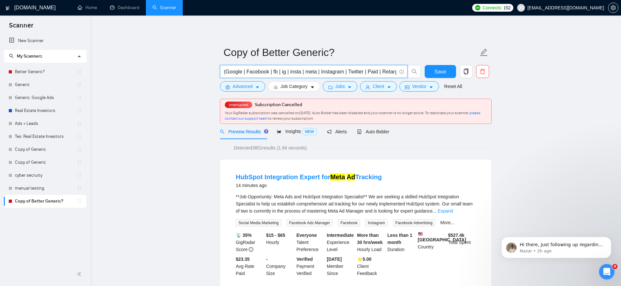
click at [304, 72] on input "(Google | Facebook | fb | ig | insta | meta | Instagram | Twitter | Paid | Reta…" at bounding box center [310, 72] width 173 height 8
drag, startPoint x: 304, startPoint y: 72, endPoint x: 414, endPoint y: 77, distance: 109.8
click at [415, 77] on span "(Google | Facebook | fb | ig | insta | meta | Instagram | Twitter | Paid | Reta…" at bounding box center [320, 71] width 201 height 13
click at [388, 68] on input "(Google | Facebook | fb | ig | insta | meta | Instagram | Twitter | Paid | Reta…" at bounding box center [310, 72] width 173 height 8
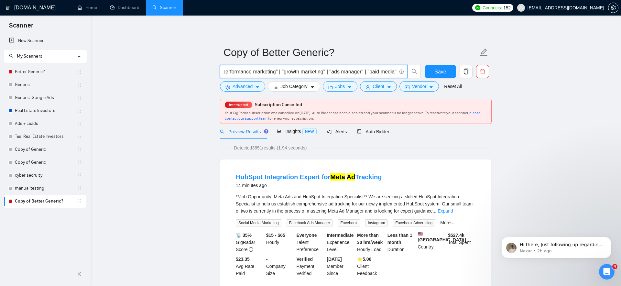
scroll to position [0, 604]
type input "(Google | Facebook | fb | ig | insta | meta | Instagram | Twitter | Paid | Reta…"
click at [346, 69] on input "(Google | Facebook | fb | ig | insta | meta | Instagram | Twitter | Paid | Reta…" at bounding box center [310, 72] width 173 height 8
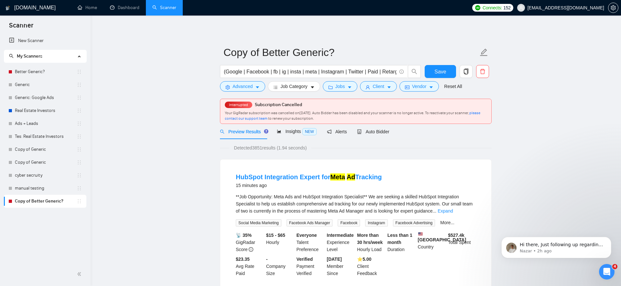
click at [436, 68] on span "Save" at bounding box center [440, 72] width 12 height 8
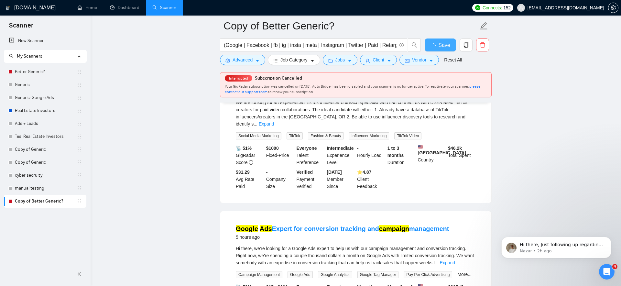
scroll to position [242, 0]
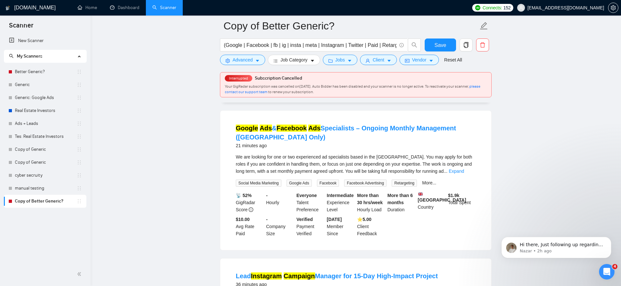
scroll to position [192, 0]
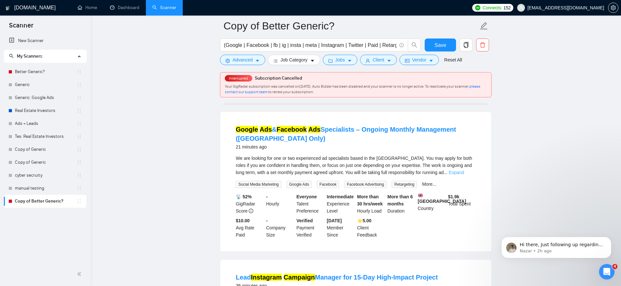
click at [464, 175] on link "Expand" at bounding box center [456, 172] width 15 height 5
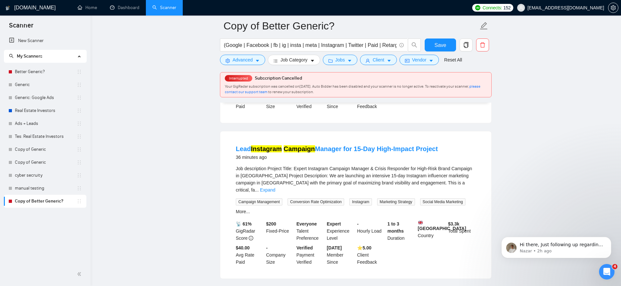
scroll to position [421, 0]
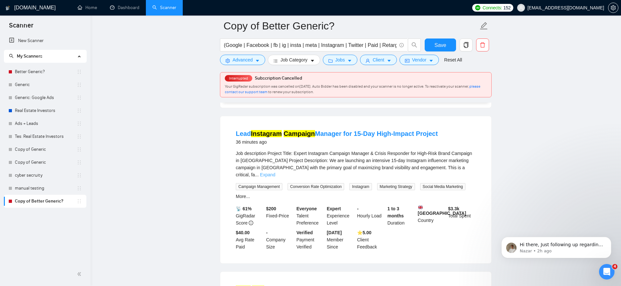
click at [275, 177] on link "Expand" at bounding box center [267, 174] width 15 height 5
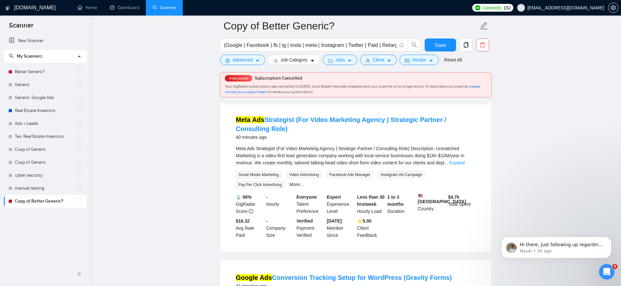
scroll to position [832, 0]
click at [465, 166] on link "Expand" at bounding box center [456, 162] width 15 height 5
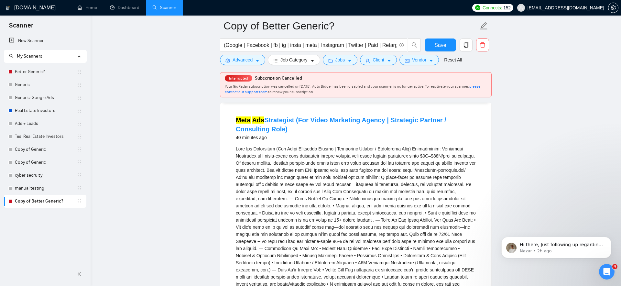
click at [352, 186] on div "Meta Ads Strategist (For Video Marketing Agency | Strategic Partner / Consultin…" at bounding box center [356, 227] width 240 height 164
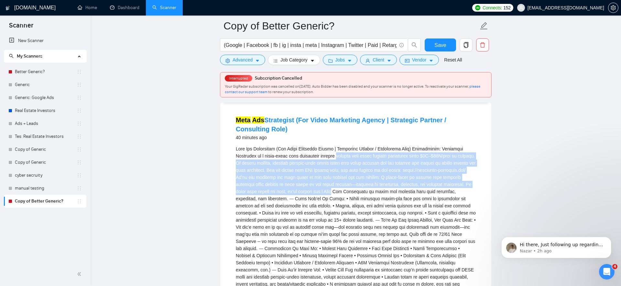
drag, startPoint x: 352, startPoint y: 186, endPoint x: 407, endPoint y: 224, distance: 67.3
click at [407, 224] on div "Meta Ads Strategist (For Video Marketing Agency | Strategic Partner / Consultin…" at bounding box center [356, 227] width 240 height 164
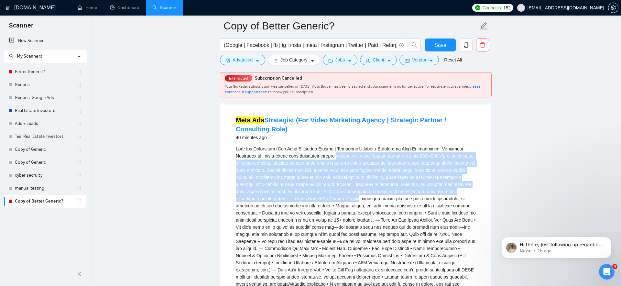
click at [407, 224] on div "Meta Ads Strategist (For Video Marketing Agency | Strategic Partner / Consultin…" at bounding box center [356, 227] width 240 height 164
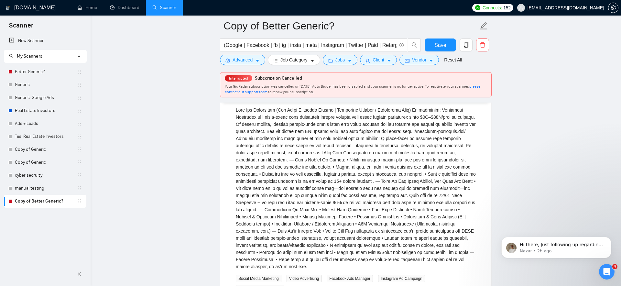
scroll to position [867, 0]
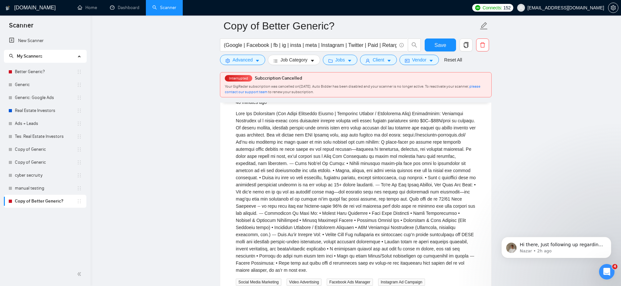
click at [241, 170] on div "Meta Ads Strategist (For Video Marketing Agency | Strategic Partner / Consultin…" at bounding box center [356, 192] width 240 height 164
drag, startPoint x: 241, startPoint y: 170, endPoint x: 305, endPoint y: 172, distance: 64.7
click at [305, 172] on div "Meta Ads Strategist (For Video Marketing Agency | Strategic Partner / Consultin…" at bounding box center [356, 192] width 240 height 164
copy div "[URL][DOMAIN_NAME]"
click at [221, 203] on div "Meta Ads Strategist (For Video Marketing Agency | Strategic Partner / Consultin…" at bounding box center [355, 213] width 271 height 292
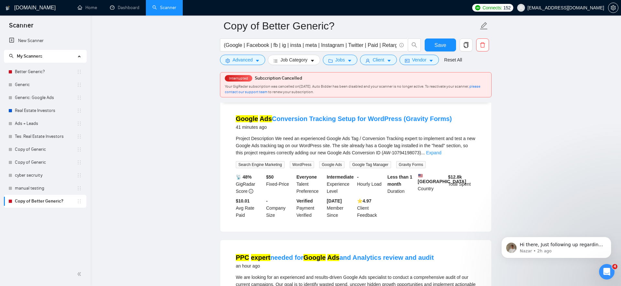
scroll to position [1132, 0]
click at [441, 156] on link "Expand" at bounding box center [433, 153] width 15 height 5
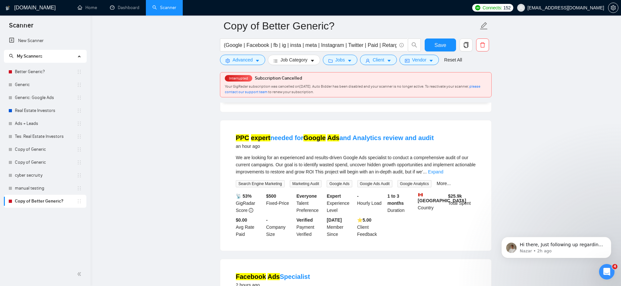
scroll to position [1352, 0]
click at [443, 175] on link "Expand" at bounding box center [435, 172] width 15 height 5
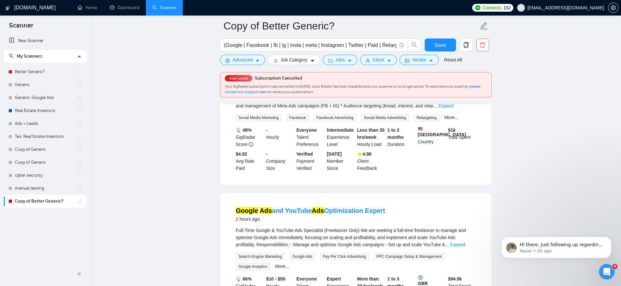
scroll to position [1713, 0]
click at [454, 109] on link "Expand" at bounding box center [445, 106] width 15 height 5
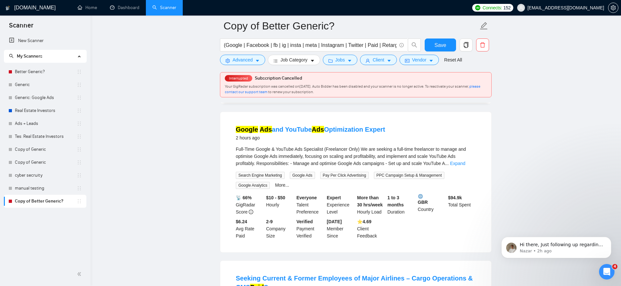
scroll to position [1826, 0]
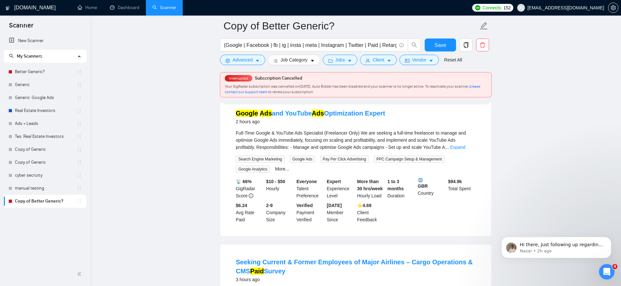
click at [466, 151] on div "Full-Time Google & YouTube Ads Specialist (Freelancer Only) We are seeking a fu…" at bounding box center [356, 139] width 240 height 21
click at [465, 150] on link "Expand" at bounding box center [457, 147] width 15 height 5
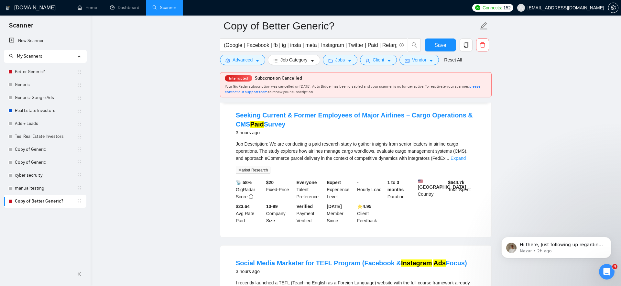
scroll to position [2014, 0]
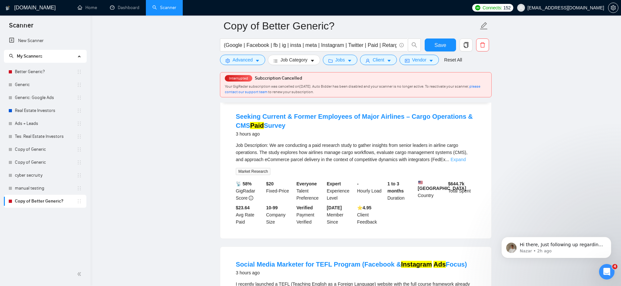
click at [466, 162] on link "Expand" at bounding box center [458, 159] width 15 height 5
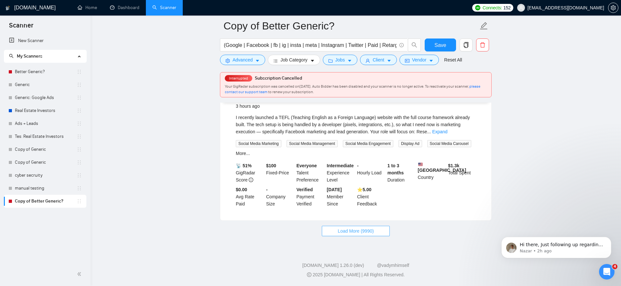
click at [369, 235] on span "Load More (9990)" at bounding box center [356, 230] width 36 height 7
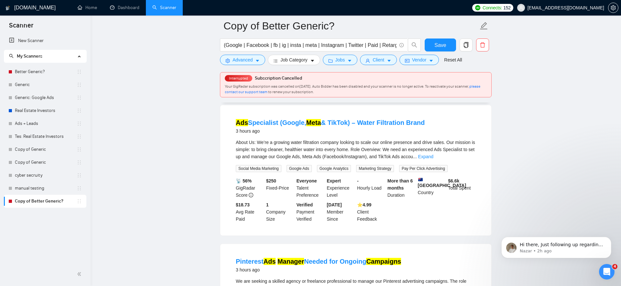
scroll to position [2370, 0]
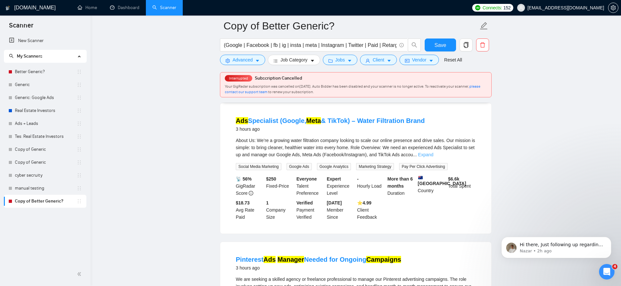
click at [434, 157] on link "Expand" at bounding box center [425, 154] width 15 height 5
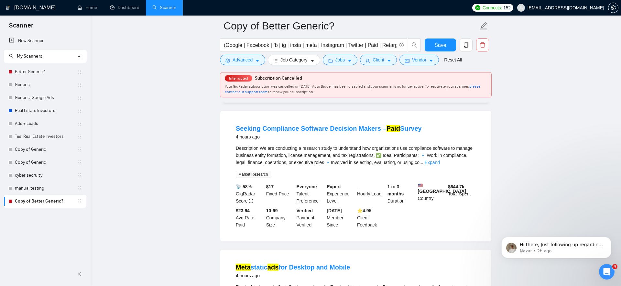
scroll to position [2855, 0]
